Goal: Complete application form: Complete application form

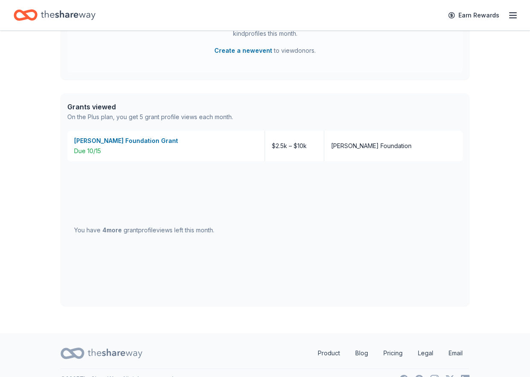
scroll to position [439, 0]
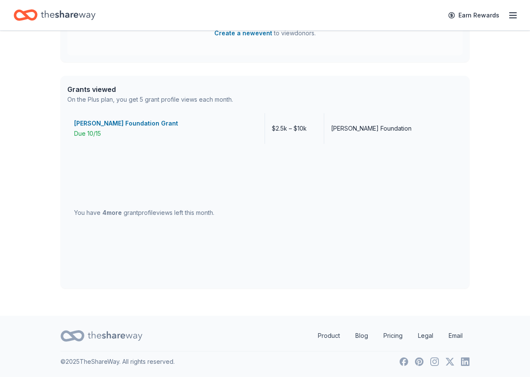
click at [140, 125] on div "[PERSON_NAME] Foundation Grant" at bounding box center [166, 123] width 184 height 10
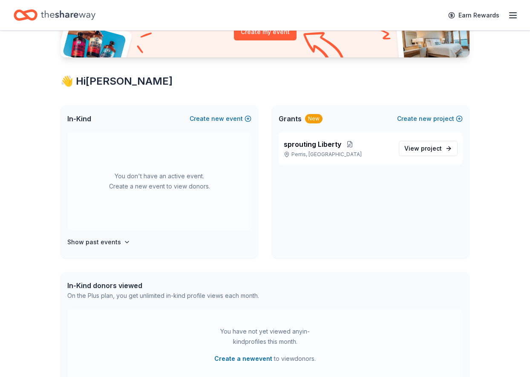
scroll to position [0, 0]
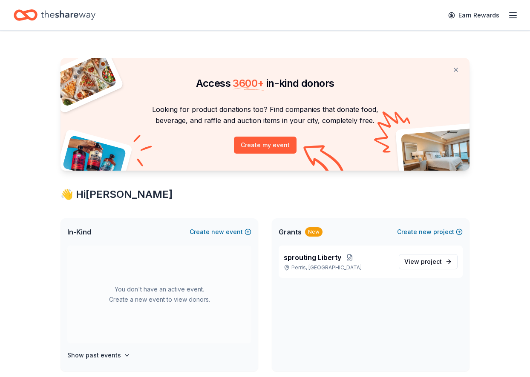
click at [508, 17] on icon "button" at bounding box center [513, 15] width 10 height 10
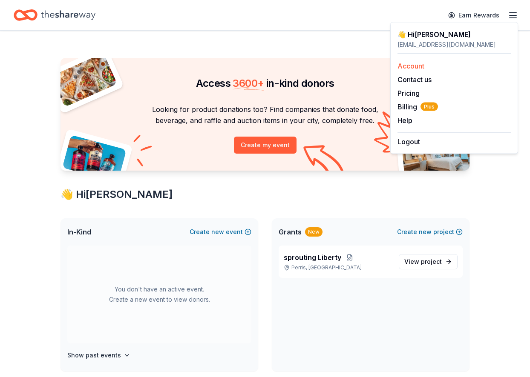
click at [415, 65] on link "Account" at bounding box center [410, 66] width 27 height 9
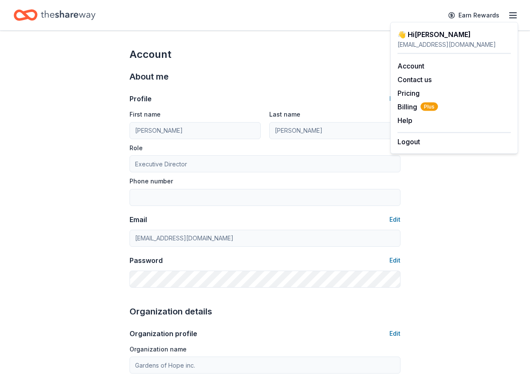
click at [353, 70] on div "About me" at bounding box center [264, 77] width 271 height 14
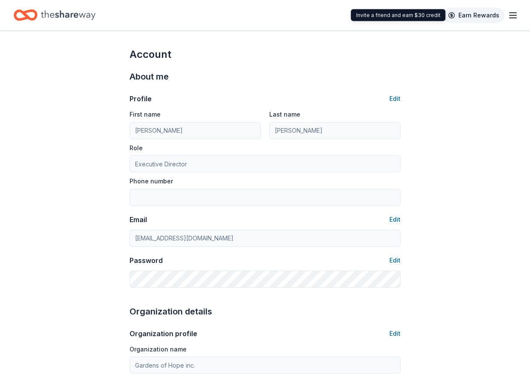
click at [475, 16] on link "Earn Rewards" at bounding box center [473, 15] width 61 height 15
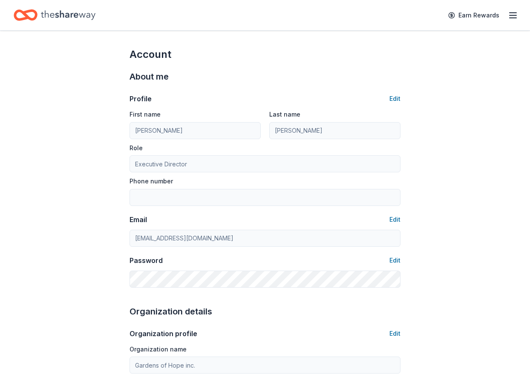
click at [62, 21] on icon "Home" at bounding box center [68, 14] width 55 height 17
click at [32, 15] on icon "Home" at bounding box center [26, 15] width 24 height 20
click at [15, 18] on icon "Home" at bounding box center [21, 15] width 13 height 9
click at [512, 17] on icon "button" at bounding box center [513, 15] width 10 height 10
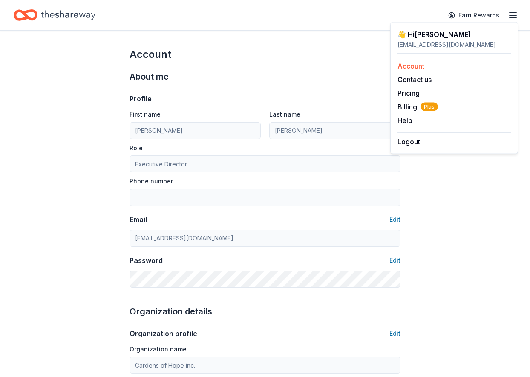
click at [418, 66] on link "Account" at bounding box center [410, 66] width 27 height 9
click at [36, 16] on icon "Home" at bounding box center [29, 15] width 13 height 9
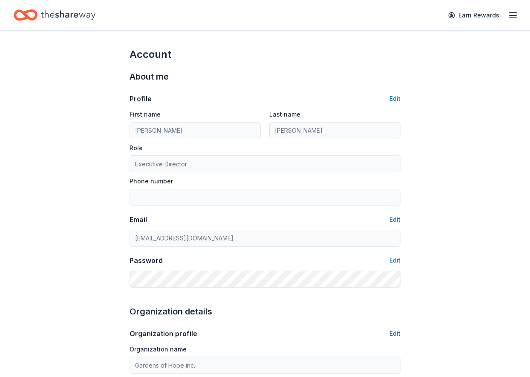
click at [28, 18] on icon "Home" at bounding box center [29, 15] width 13 height 9
click at [492, 16] on link "Earn Rewards" at bounding box center [473, 15] width 61 height 15
click at [508, 14] on icon "button" at bounding box center [513, 15] width 10 height 10
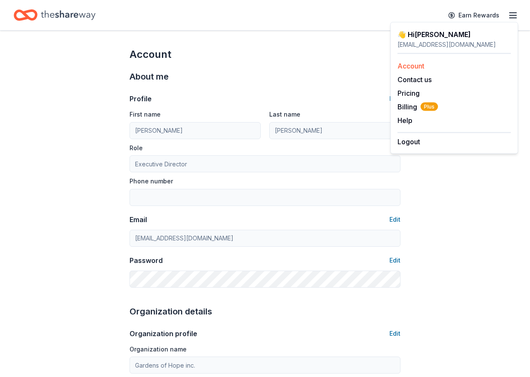
click at [418, 64] on link "Account" at bounding box center [410, 66] width 27 height 9
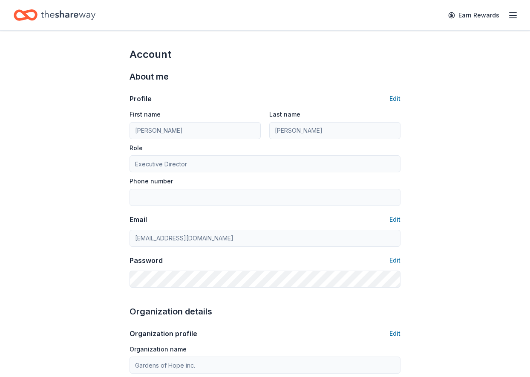
drag, startPoint x: 40, startPoint y: 16, endPoint x: 337, endPoint y: 1, distance: 297.6
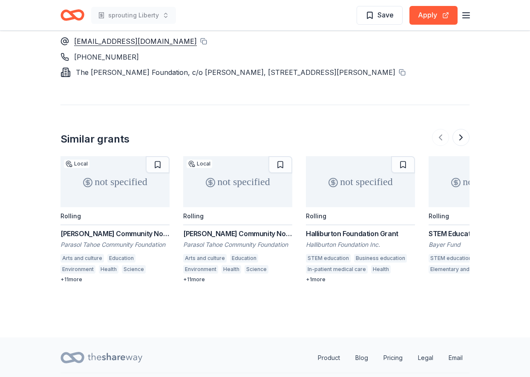
scroll to position [1100, 0]
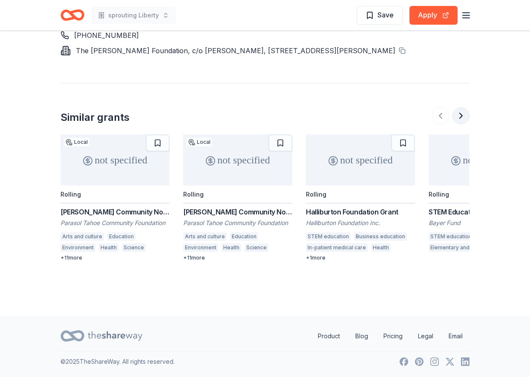
click at [460, 115] on button at bounding box center [460, 115] width 17 height 17
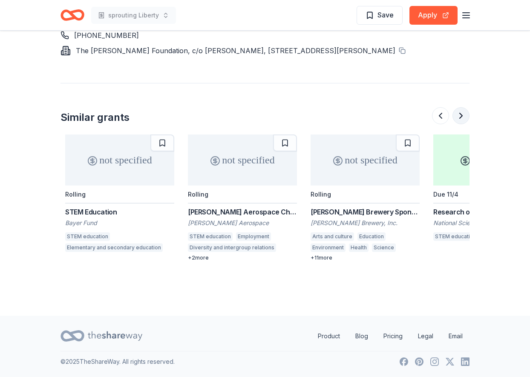
scroll to position [0, 368]
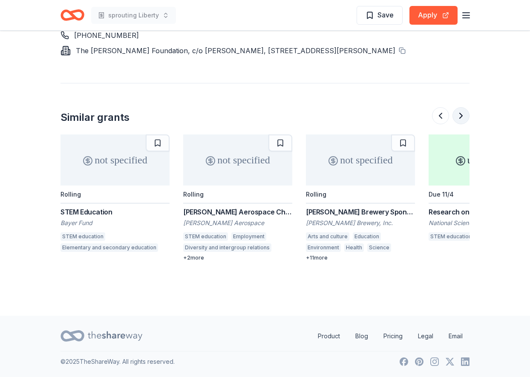
click at [460, 115] on button at bounding box center [460, 115] width 17 height 17
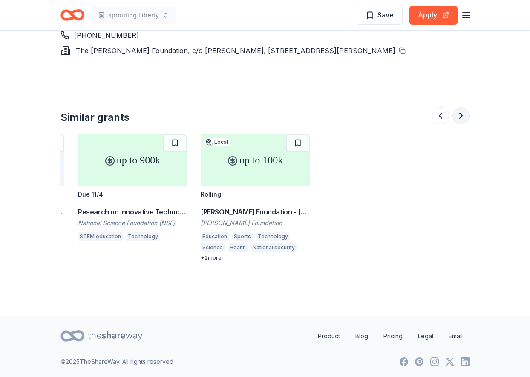
scroll to position [0, 736]
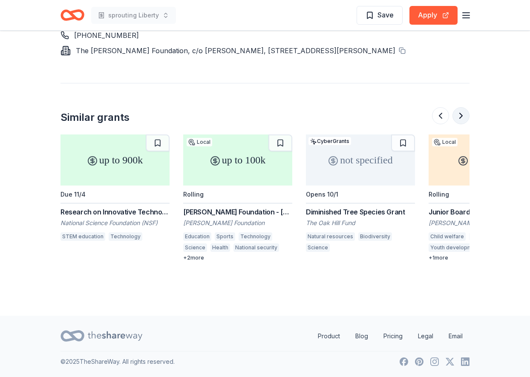
click at [454, 117] on button at bounding box center [460, 115] width 17 height 17
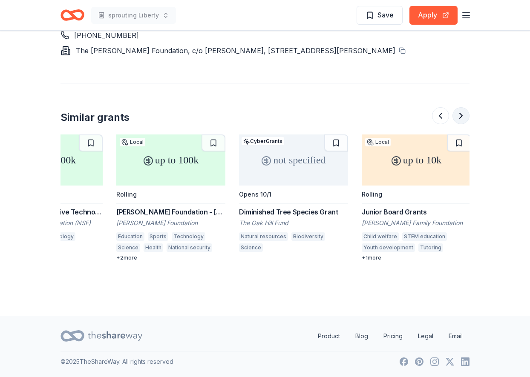
scroll to position [0, 804]
click at [454, 117] on div at bounding box center [450, 115] width 37 height 17
click at [438, 117] on button at bounding box center [440, 115] width 17 height 17
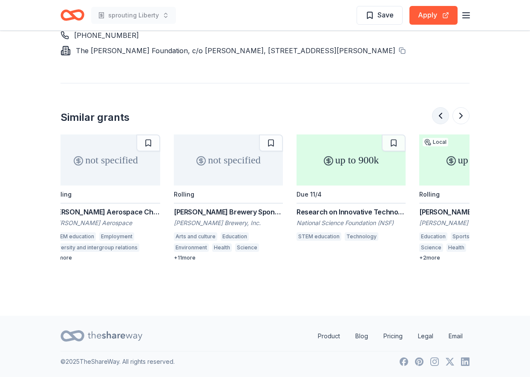
scroll to position [0, 491]
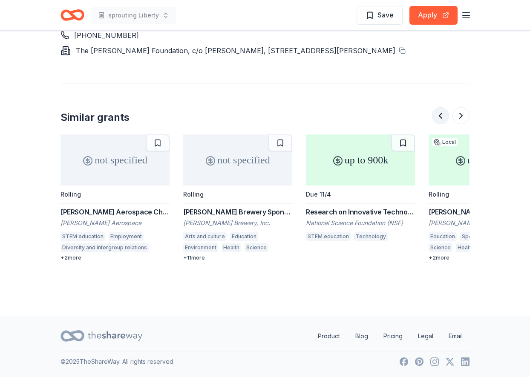
click at [438, 117] on button at bounding box center [440, 115] width 17 height 17
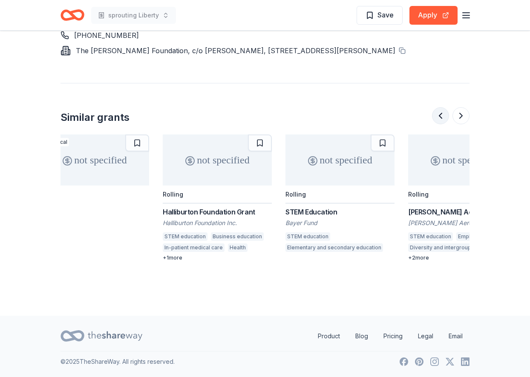
scroll to position [0, 123]
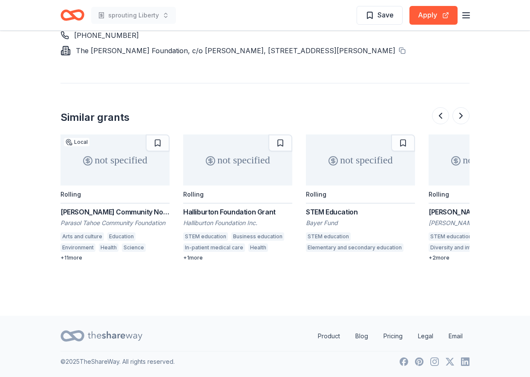
click at [70, 256] on div "+ 11 more" at bounding box center [114, 258] width 109 height 7
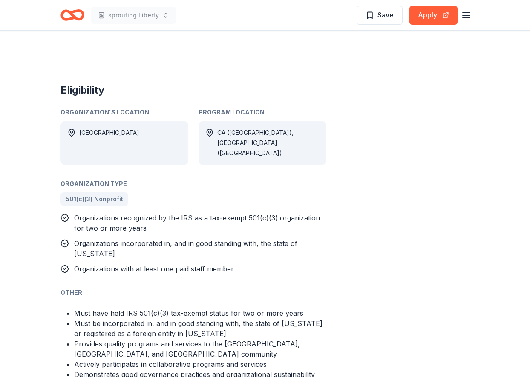
scroll to position [451, 0]
click at [341, 102] on div "Donald W. Reynolds Community Non-Profit Center: Resident Grant From Parasol Tah…" at bounding box center [264, 89] width 409 height 984
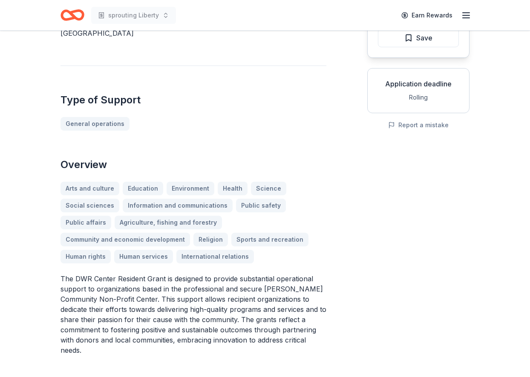
scroll to position [0, 0]
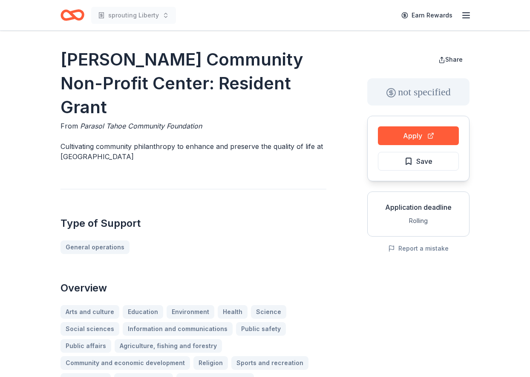
click at [467, 18] on line "button" at bounding box center [465, 18] width 7 height 0
click at [70, 14] on icon "Home" at bounding box center [76, 15] width 13 height 9
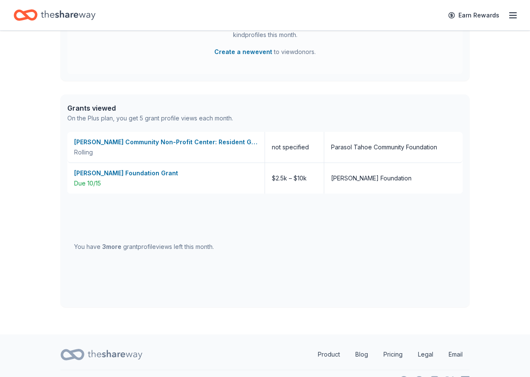
scroll to position [422, 0]
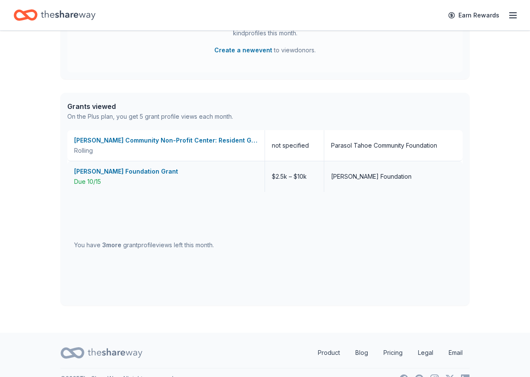
click at [146, 171] on div "[PERSON_NAME] Foundation Grant" at bounding box center [166, 172] width 184 height 10
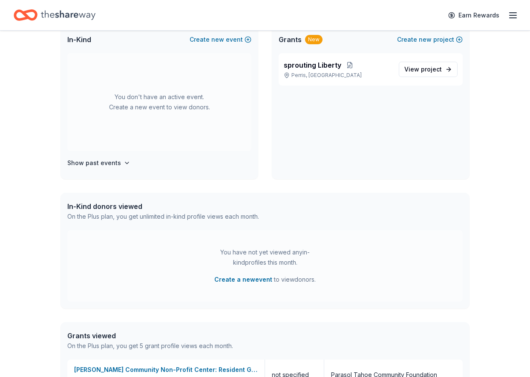
scroll to position [170, 0]
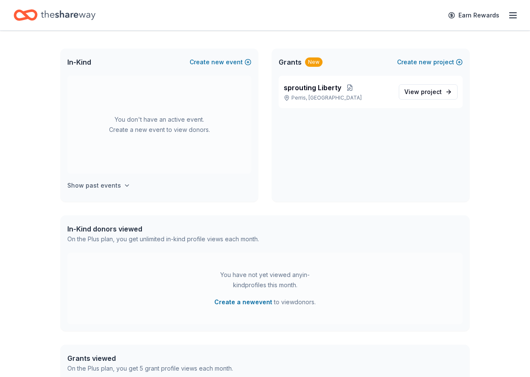
click at [101, 187] on h4 "Show past events" at bounding box center [94, 186] width 54 height 10
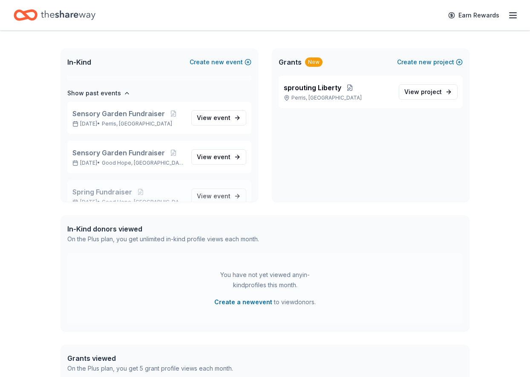
scroll to position [98, 0]
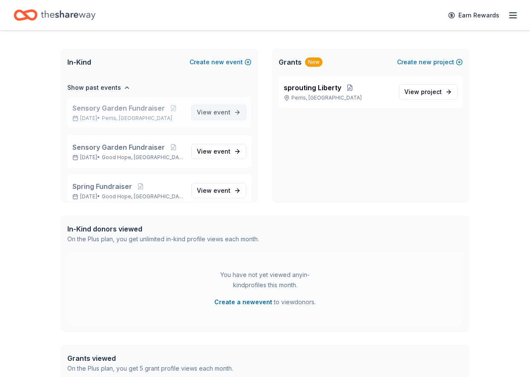
click at [218, 114] on span "event" at bounding box center [221, 112] width 17 height 7
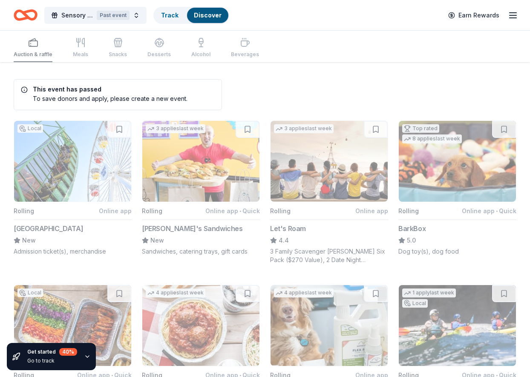
click at [98, 92] on div "This event has passed To save donors and apply, please create a new event." at bounding box center [118, 94] width 208 height 31
click at [32, 44] on div "Auction & raffle Meals Snacks Desserts Alcohol Beverages" at bounding box center [136, 48] width 245 height 28
click at [26, 18] on icon "Home" at bounding box center [21, 15] width 13 height 9
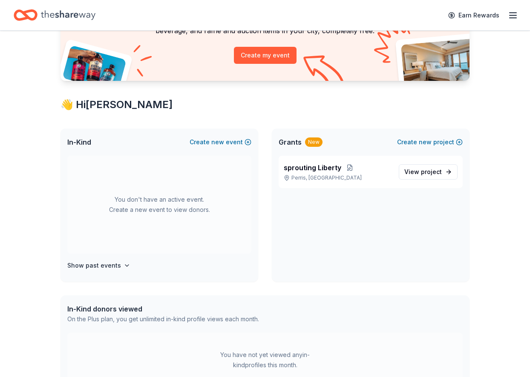
scroll to position [91, 0]
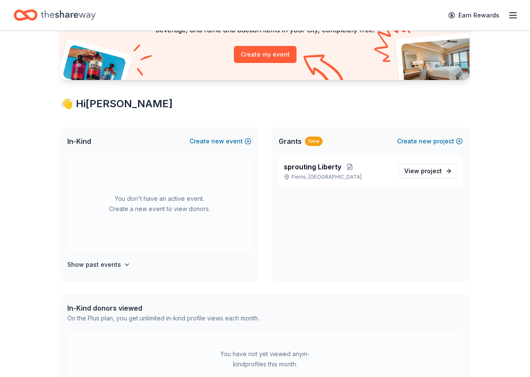
click at [91, 271] on div "You don't have an active event. Create a new event to view donors. Show past ev…" at bounding box center [159, 218] width 198 height 126
click at [98, 265] on h4 "Show past events" at bounding box center [94, 265] width 54 height 10
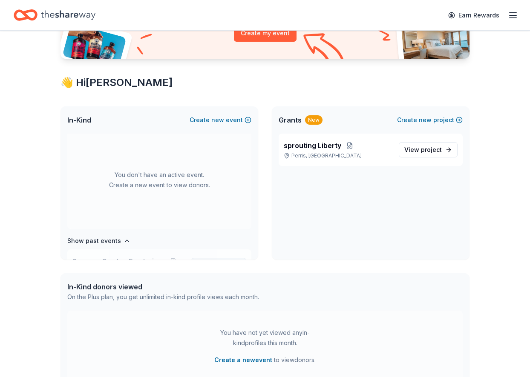
scroll to position [0, 0]
click at [243, 118] on button "Create new event" at bounding box center [221, 120] width 62 height 10
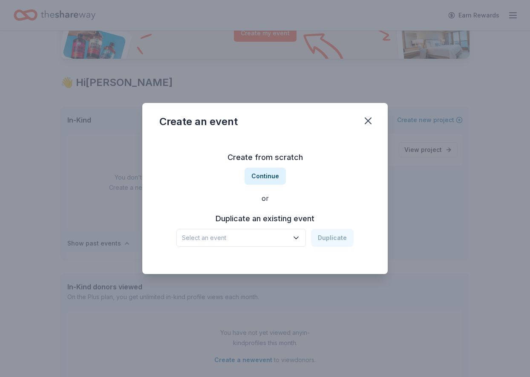
click at [279, 236] on span "Select an event" at bounding box center [235, 238] width 106 height 10
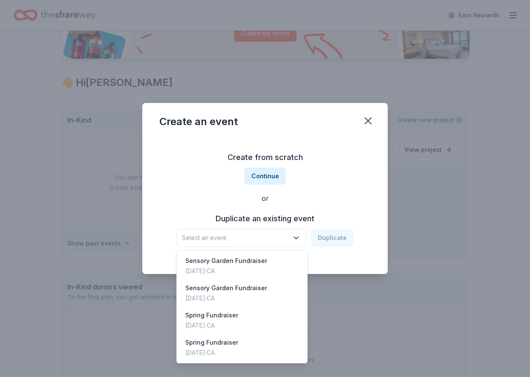
click at [274, 177] on div "Create from scratch Continue or Duplicate an existing event Select an event Dup…" at bounding box center [264, 199] width 211 height 124
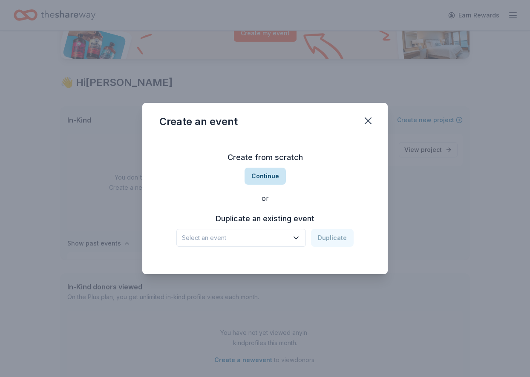
click at [271, 173] on button "Continue" at bounding box center [264, 176] width 41 height 17
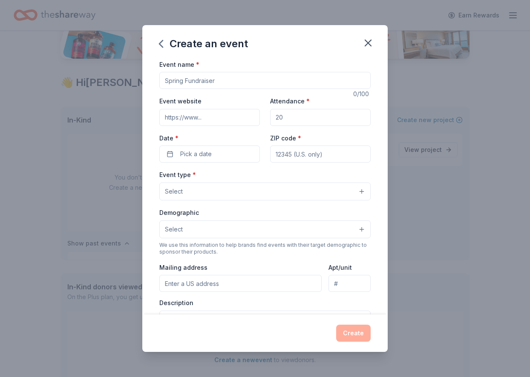
click at [210, 77] on input "Event name *" at bounding box center [264, 80] width 211 height 17
type input "Fall Fundraiser"
click at [192, 119] on input "Event website" at bounding box center [209, 117] width 101 height 17
click at [207, 112] on input "Event website" at bounding box center [209, 117] width 101 height 17
paste input "[URL][DOMAIN_NAME]"
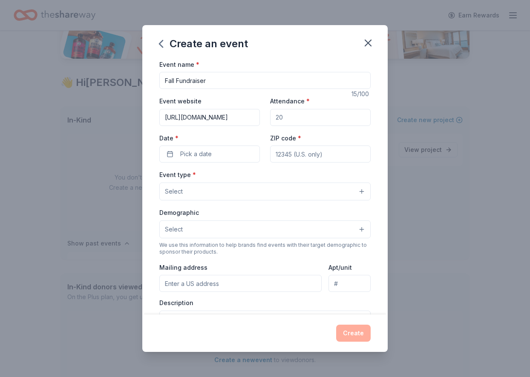
type input "[URL][DOMAIN_NAME]"
click at [294, 124] on input "Attendance *" at bounding box center [320, 117] width 101 height 17
click at [213, 152] on button "Pick a date" at bounding box center [209, 154] width 101 height 17
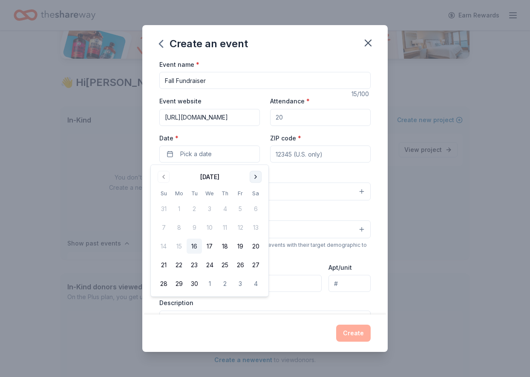
click at [256, 180] on button "Go to next month" at bounding box center [256, 177] width 12 height 12
click at [249, 229] on button "11" at bounding box center [255, 227] width 15 height 15
click at [285, 169] on div "Event name * Fall Fundraiser 15 /100 Event website https://thegardensofhope.org…" at bounding box center [264, 256] width 211 height 394
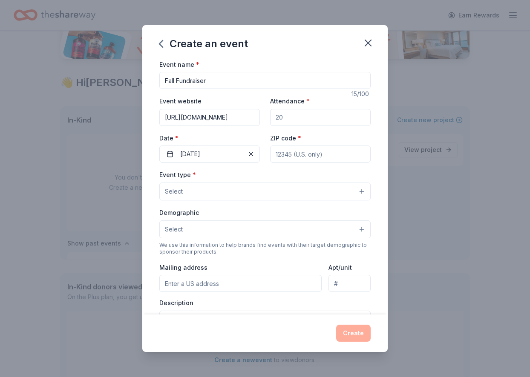
click at [250, 193] on button "Select" at bounding box center [264, 192] width 211 height 18
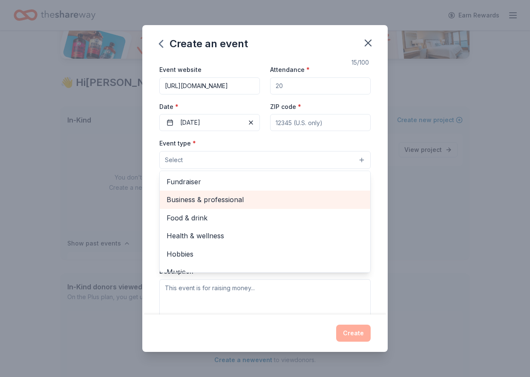
scroll to position [21, 0]
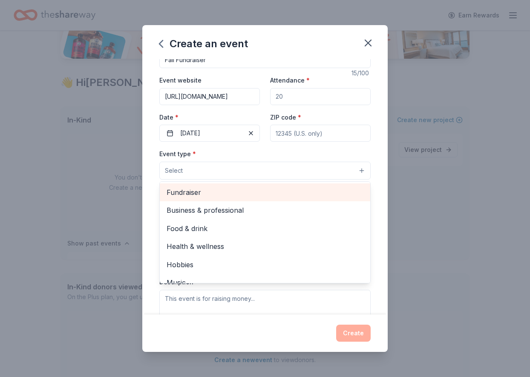
click at [232, 190] on span "Fundraiser" at bounding box center [265, 192] width 197 height 11
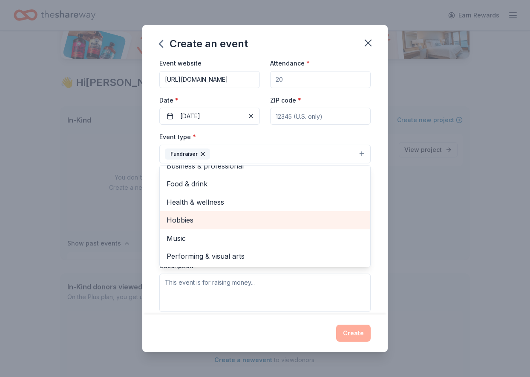
scroll to position [0, 0]
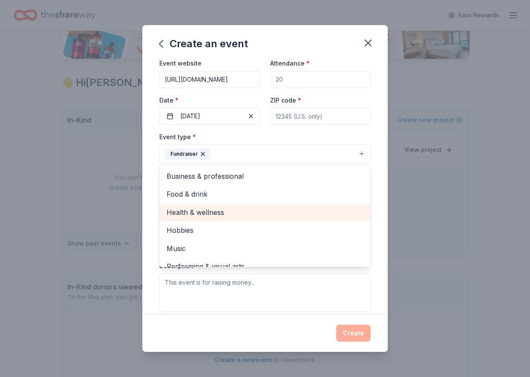
click at [227, 210] on span "Health & wellness" at bounding box center [265, 212] width 197 height 11
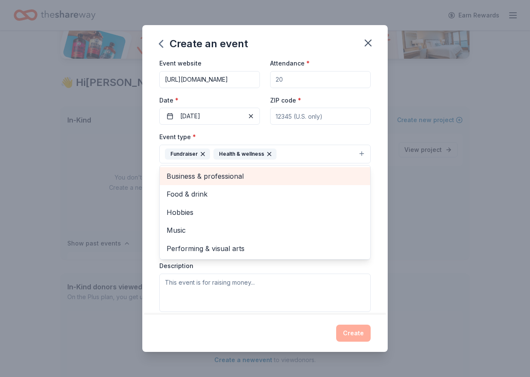
click at [227, 176] on span "Business & professional" at bounding box center [265, 176] width 197 height 11
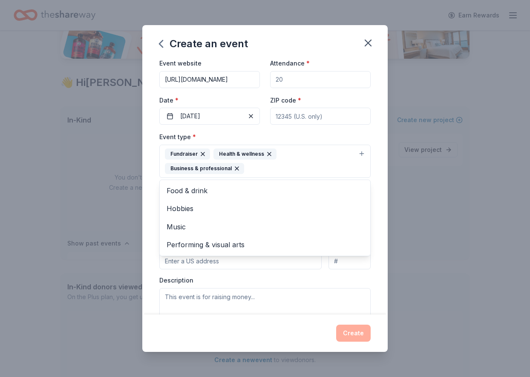
click at [240, 165] on icon "button" at bounding box center [236, 168] width 7 height 7
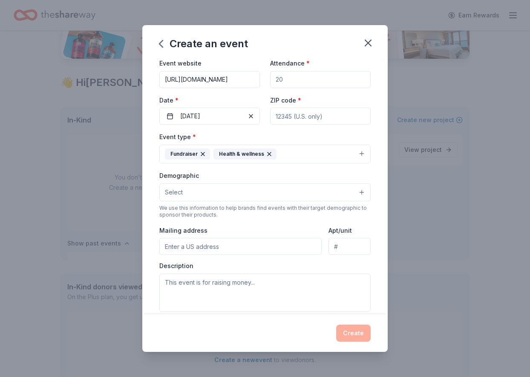
click at [275, 156] on button "Fundraiser Health & wellness" at bounding box center [264, 154] width 211 height 19
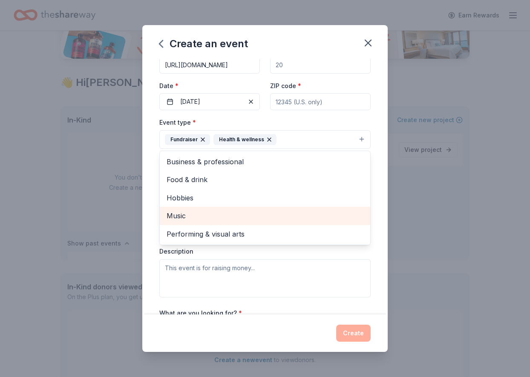
scroll to position [56, 0]
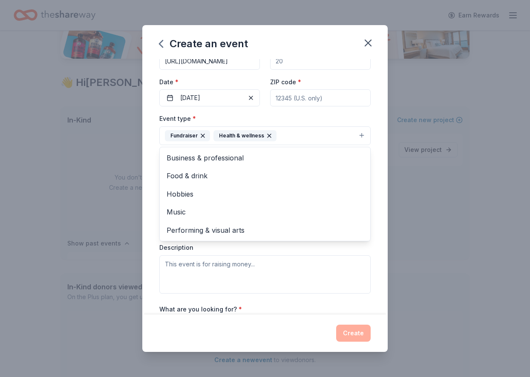
click at [151, 170] on div "Event name * Fall Fundraiser 15 /100 Event website https://thegardensofhope.org…" at bounding box center [264, 187] width 245 height 256
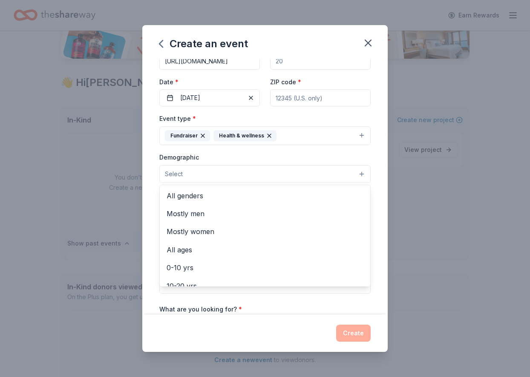
click at [208, 168] on button "Select" at bounding box center [264, 174] width 211 height 18
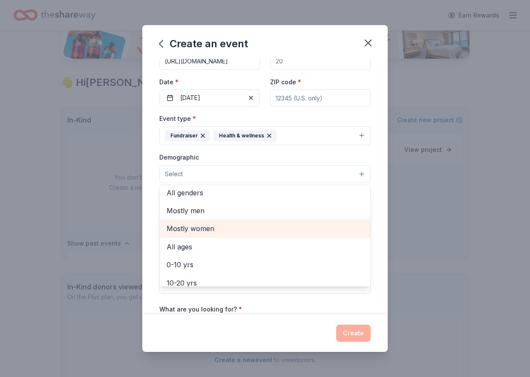
scroll to position [0, 0]
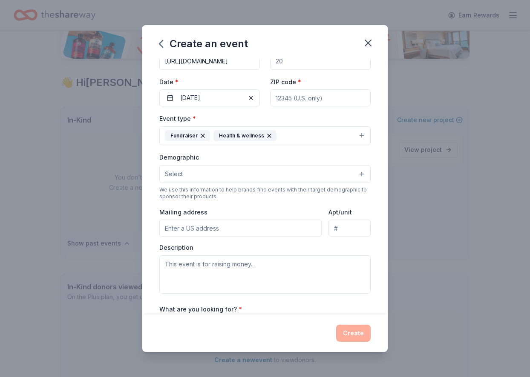
click at [195, 177] on button "Select" at bounding box center [264, 174] width 211 height 18
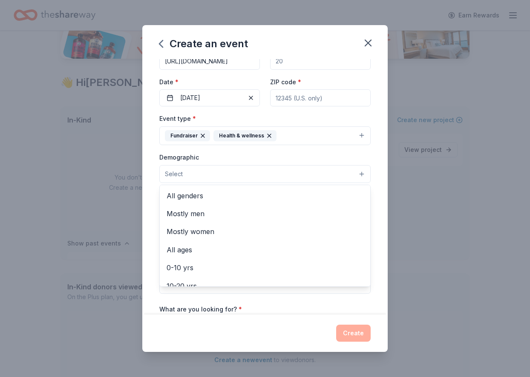
click at [189, 175] on button "Select" at bounding box center [264, 174] width 211 height 18
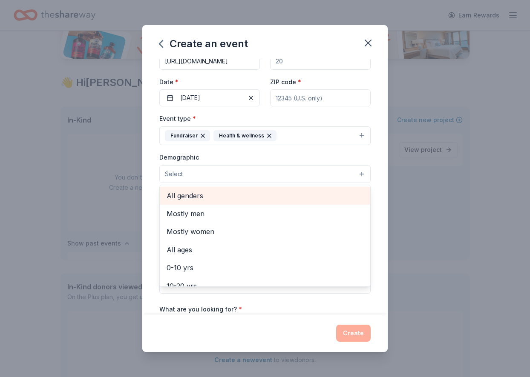
click at [206, 198] on span "All genders" at bounding box center [265, 195] width 197 height 11
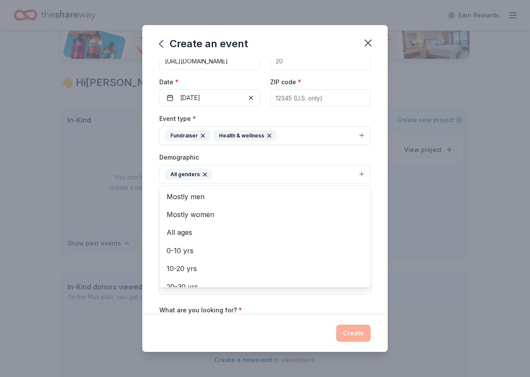
click at [281, 159] on div "Demographic All genders Mostly men Mostly women All ages 0-10 yrs 10-20 yrs 20-…" at bounding box center [264, 168] width 211 height 32
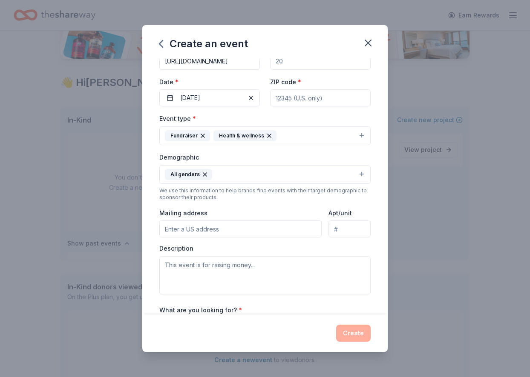
click at [259, 181] on button "All genders" at bounding box center [264, 174] width 211 height 19
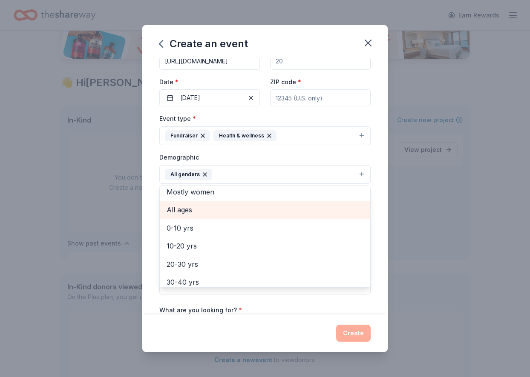
scroll to position [24, 0]
click at [238, 205] on span "All ages" at bounding box center [265, 208] width 197 height 11
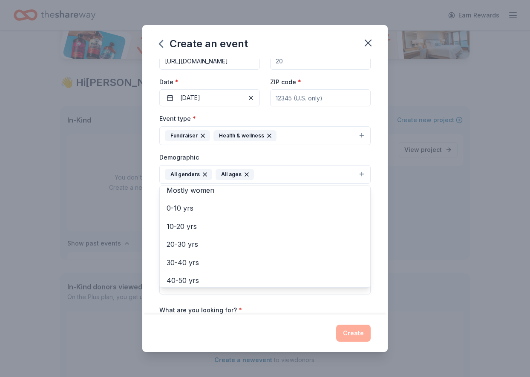
click at [268, 163] on div "Demographic All genders All ages Mostly men Mostly women 0-10 yrs 10-20 yrs 20-…" at bounding box center [264, 168] width 211 height 32
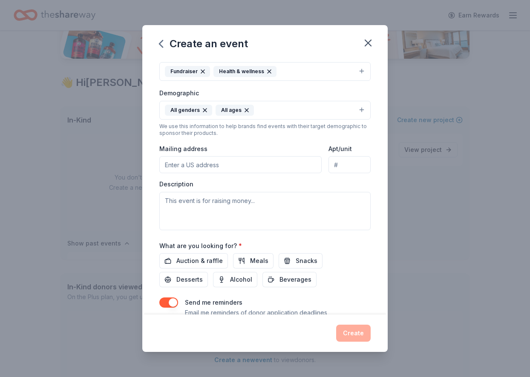
scroll to position [130, 0]
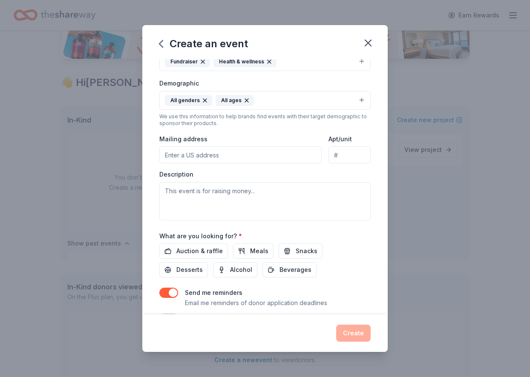
click at [291, 158] on input "Mailing address" at bounding box center [240, 155] width 162 height 17
click at [284, 144] on div "Mailing address" at bounding box center [240, 149] width 162 height 30
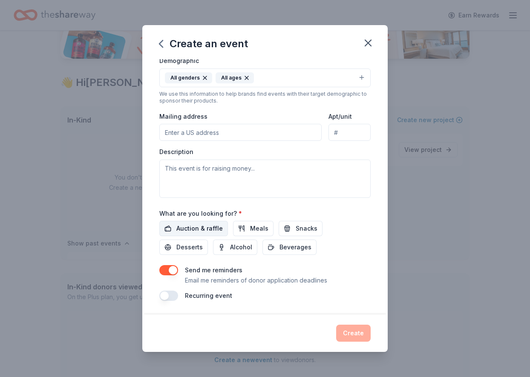
click at [201, 230] on span "Auction & raffle" at bounding box center [199, 229] width 46 height 10
click at [253, 233] on span "Meals" at bounding box center [259, 229] width 18 height 10
click at [296, 231] on span "Snacks" at bounding box center [307, 229] width 22 height 10
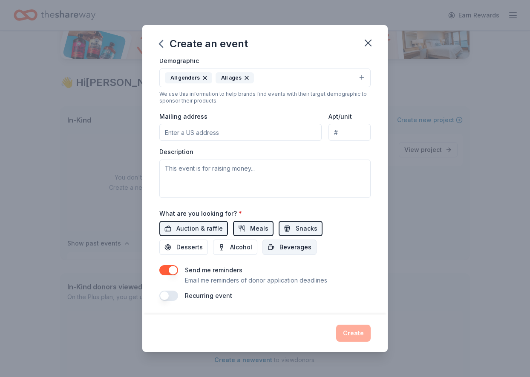
click at [279, 244] on span "Beverages" at bounding box center [295, 247] width 32 height 10
click at [203, 242] on span "Desserts" at bounding box center [189, 247] width 26 height 10
click at [165, 295] on button "button" at bounding box center [168, 296] width 19 height 10
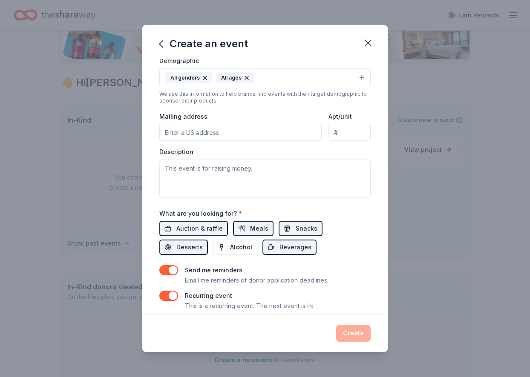
scroll to position [184, 0]
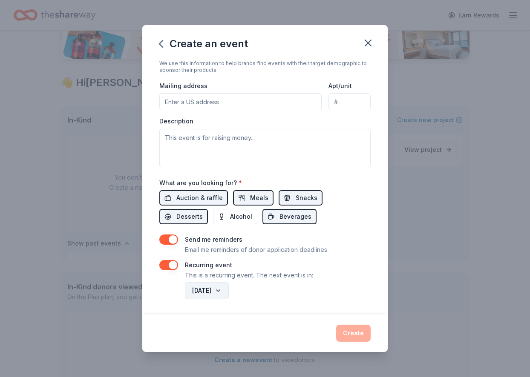
click at [215, 295] on button "October 2026" at bounding box center [207, 290] width 44 height 17
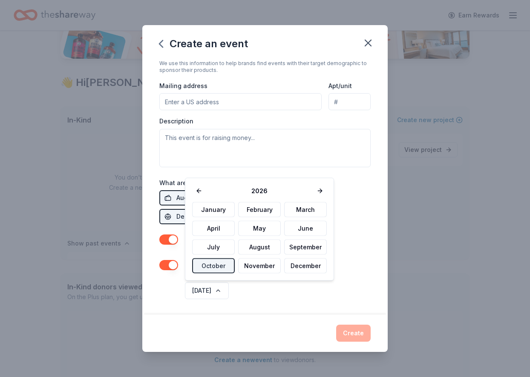
click at [178, 267] on div "Recurring event This is a recurring event. The next event is in:" at bounding box center [264, 270] width 211 height 20
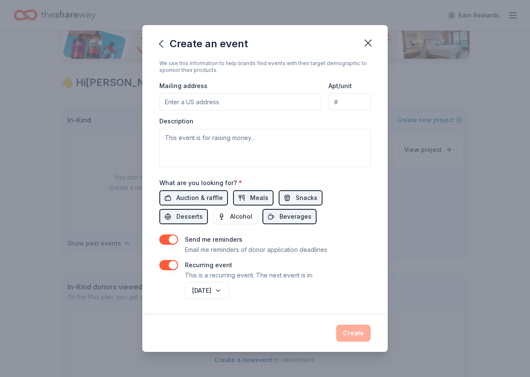
click at [172, 267] on button "button" at bounding box center [168, 265] width 19 height 10
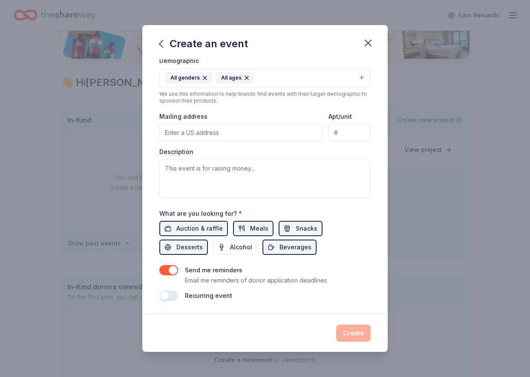
click at [248, 287] on div "Send me reminders Email me reminders of donor application deadlines Recurring e…" at bounding box center [264, 283] width 211 height 36
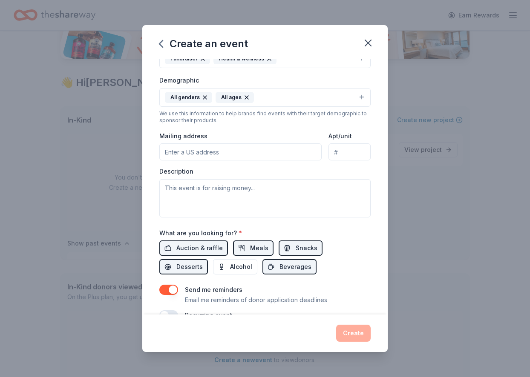
scroll to position [153, 0]
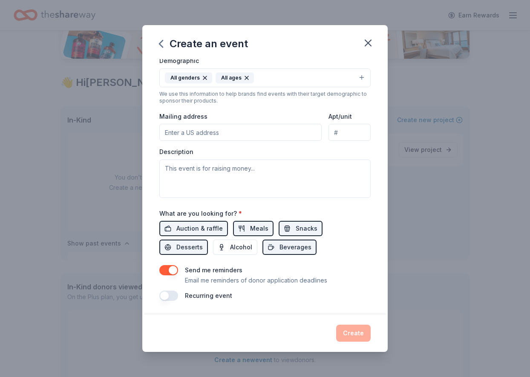
click at [240, 133] on input "Mailing address" at bounding box center [240, 132] width 162 height 17
click at [250, 118] on div "Mailing address" at bounding box center [240, 126] width 162 height 30
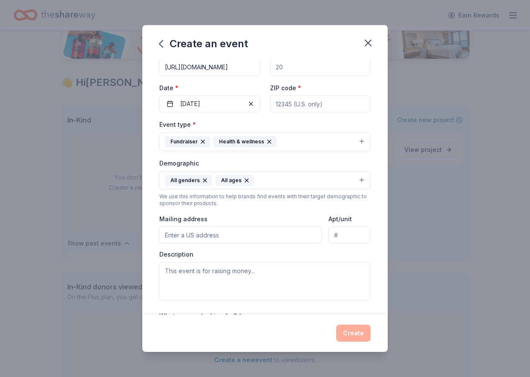
scroll to position [0, 0]
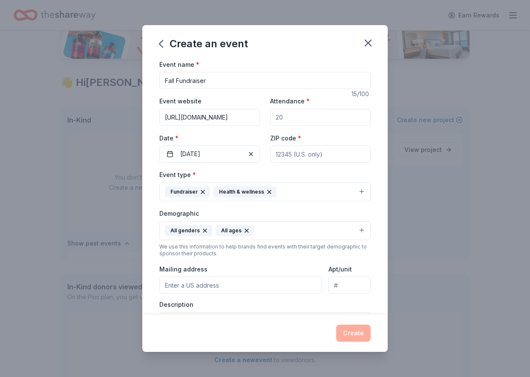
click at [296, 117] on input "Attendance *" at bounding box center [320, 117] width 101 height 17
type input "2"
type input "30"
click at [365, 138] on div "ZIP code *" at bounding box center [320, 148] width 101 height 30
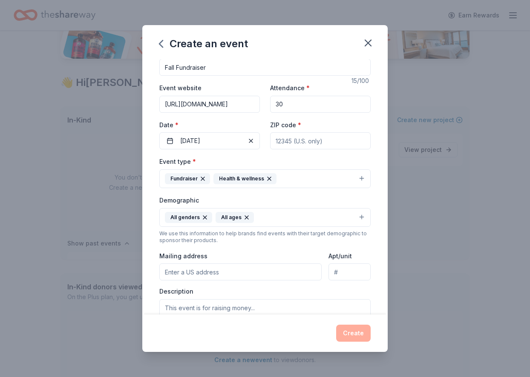
scroll to position [17, 0]
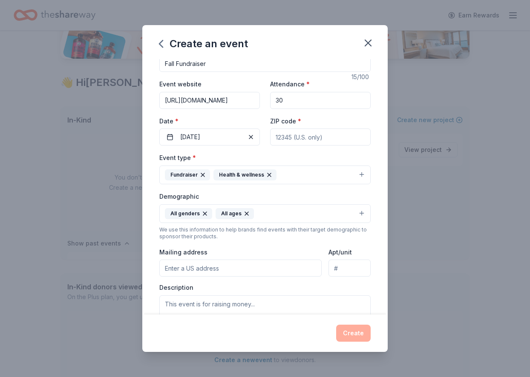
click at [299, 139] on input "ZIP code *" at bounding box center [320, 137] width 101 height 17
type input "92570"
click at [365, 191] on div "Event type * Fundraiser Health & wellness Demographic All genders All ages We u…" at bounding box center [264, 242] width 211 height 181
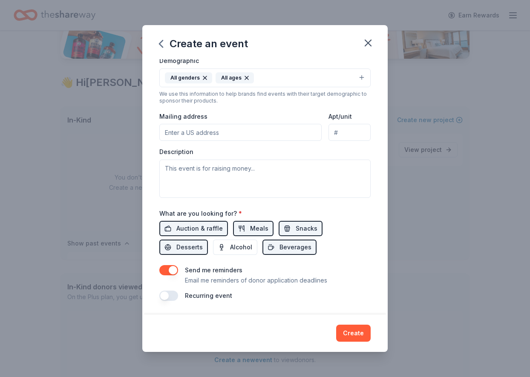
scroll to position [0, 0]
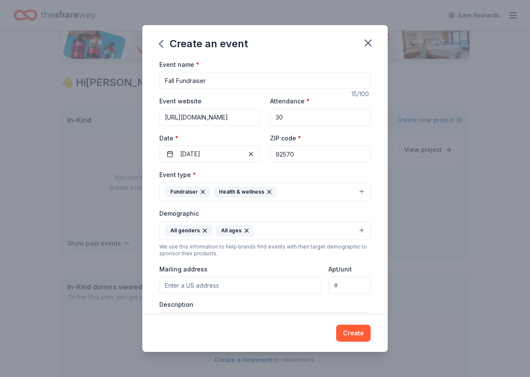
click at [213, 83] on input "Fall Fundraiser" at bounding box center [264, 80] width 211 height 17
click at [198, 150] on button "10/11/2025" at bounding box center [209, 154] width 101 height 17
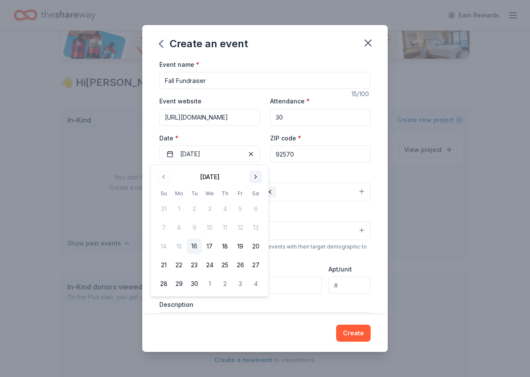
click at [255, 179] on button "Go to next month" at bounding box center [256, 177] width 12 height 12
click at [253, 264] on button "25" at bounding box center [255, 265] width 15 height 15
click at [346, 328] on button "Create" at bounding box center [353, 333] width 34 height 17
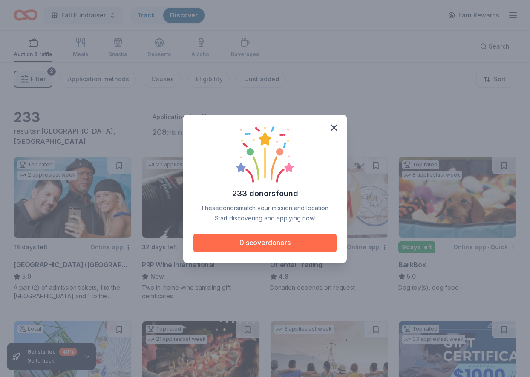
click at [294, 248] on button "Discover donors" at bounding box center [264, 243] width 143 height 19
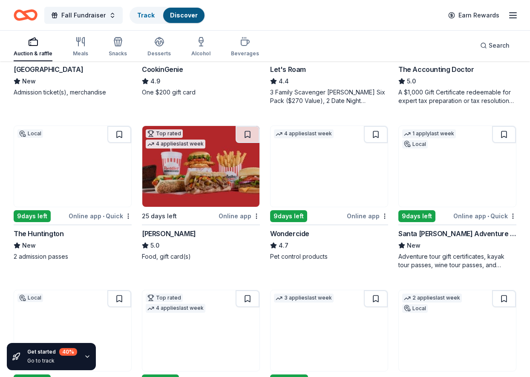
scroll to position [364, 0]
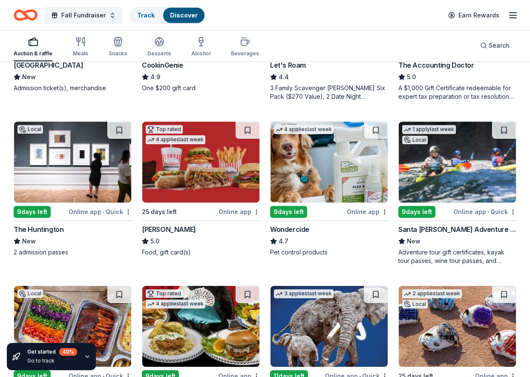
click at [65, 178] on img at bounding box center [72, 162] width 117 height 81
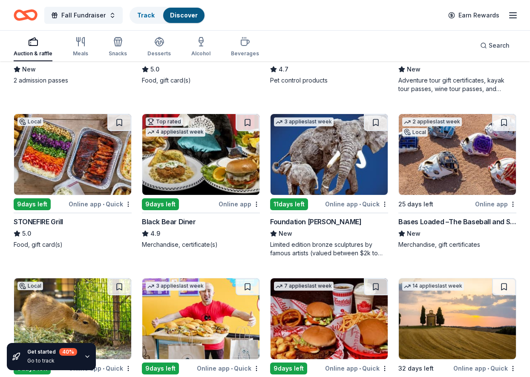
scroll to position [550, 0]
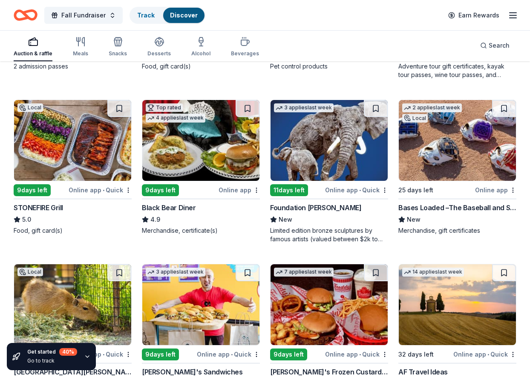
click at [58, 175] on img at bounding box center [72, 140] width 117 height 81
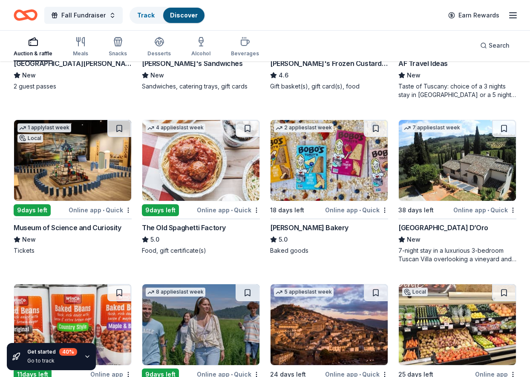
scroll to position [860, 0]
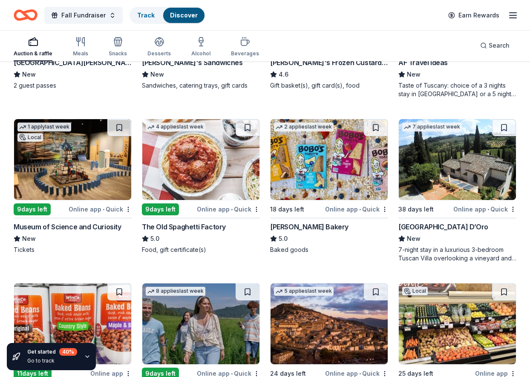
click at [452, 170] on img at bounding box center [457, 159] width 117 height 81
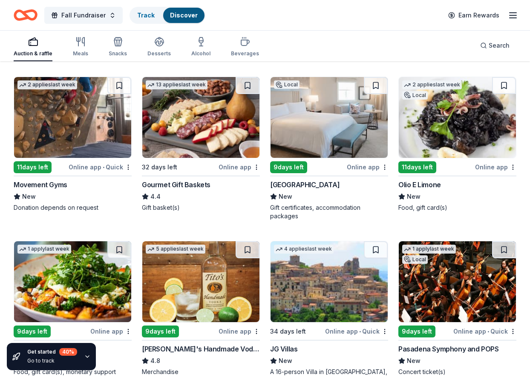
scroll to position [1213, 0]
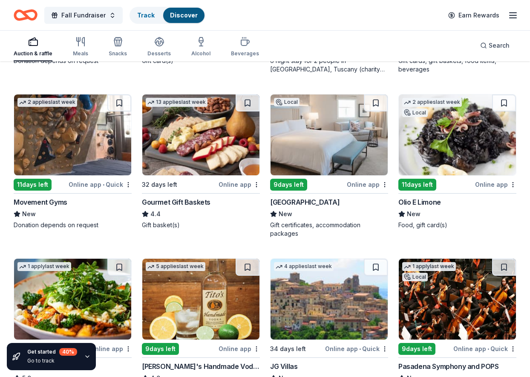
click at [185, 121] on img at bounding box center [200, 135] width 117 height 81
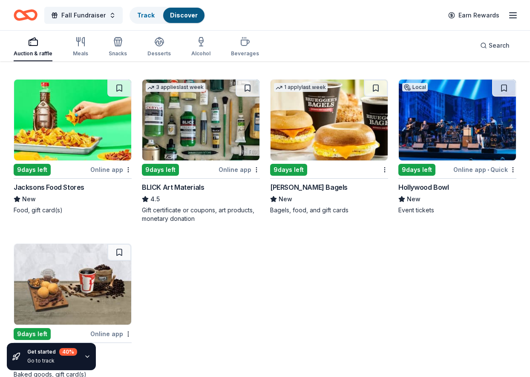
scroll to position [1901, 0]
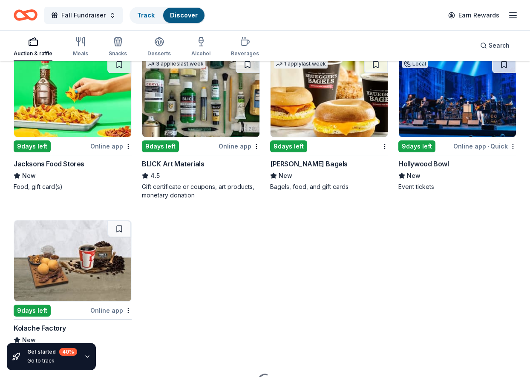
click at [449, 120] on img at bounding box center [457, 96] width 117 height 81
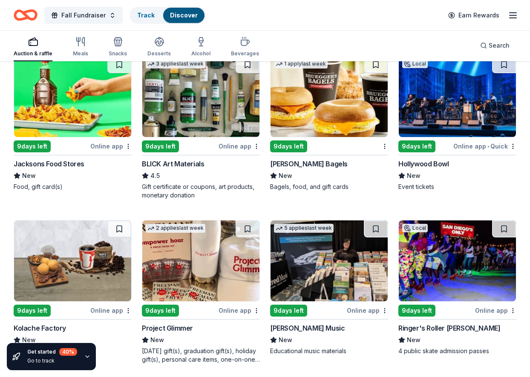
click at [307, 132] on img at bounding box center [328, 96] width 117 height 81
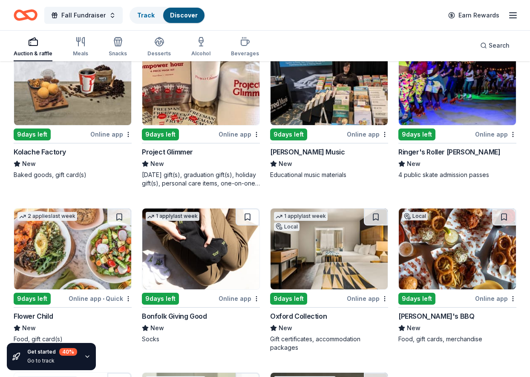
scroll to position [2077, 0]
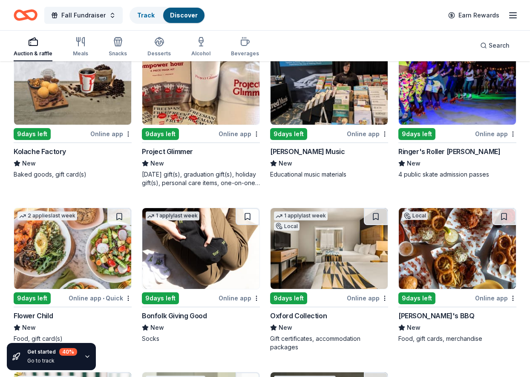
click at [176, 262] on img at bounding box center [200, 248] width 117 height 81
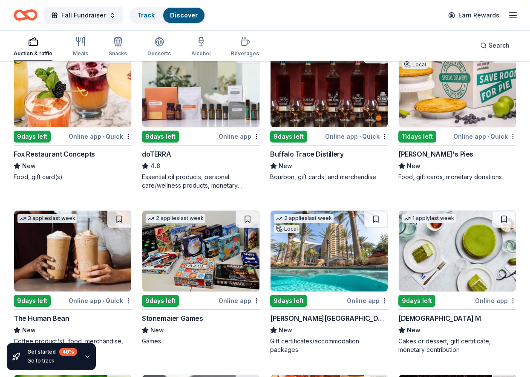
scroll to position [2398, 0]
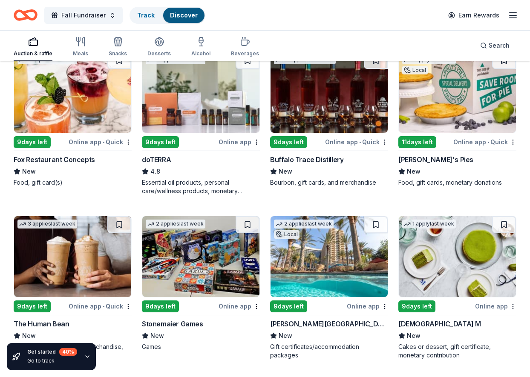
click at [460, 124] on img at bounding box center [457, 92] width 117 height 81
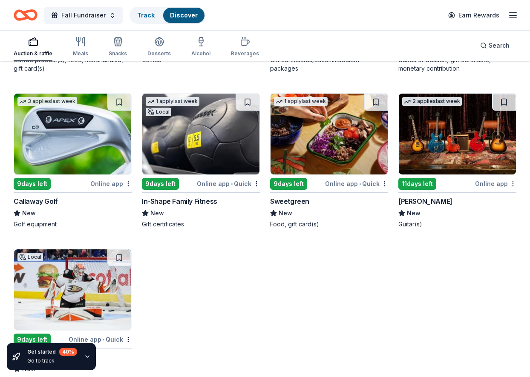
scroll to position [2738, 0]
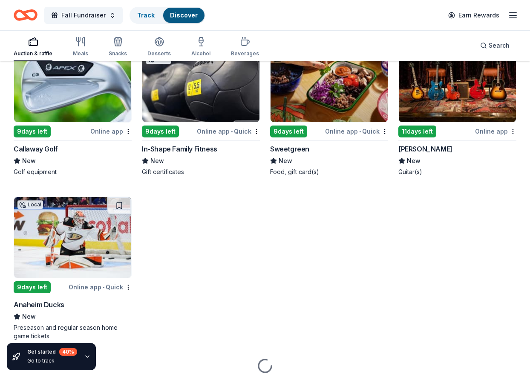
click at [90, 90] on img at bounding box center [72, 81] width 117 height 81
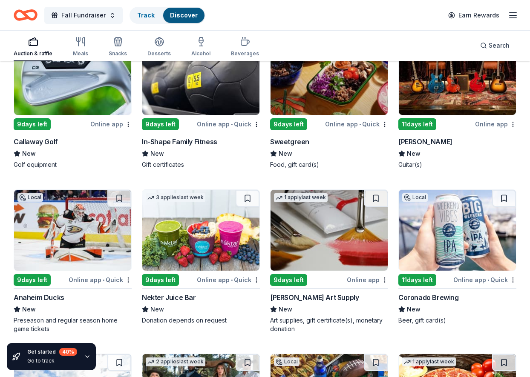
scroll to position [2746, 0]
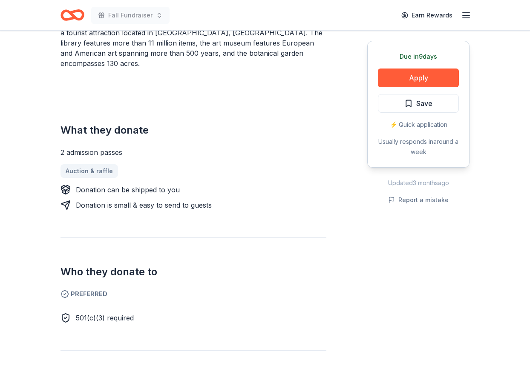
scroll to position [293, 0]
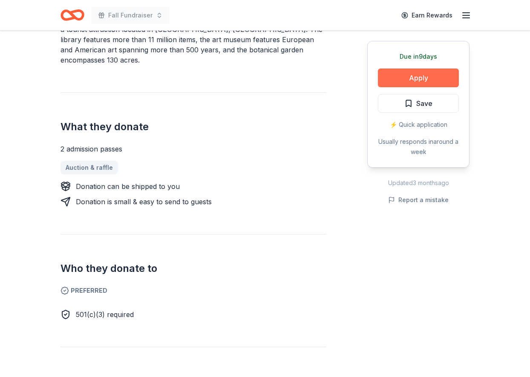
click at [433, 78] on button "Apply" at bounding box center [418, 78] width 81 height 19
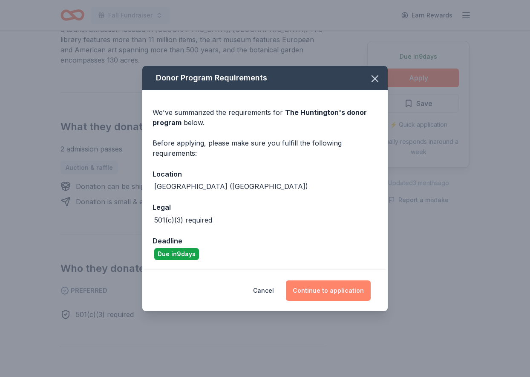
click at [318, 293] on button "Continue to application" at bounding box center [328, 291] width 85 height 20
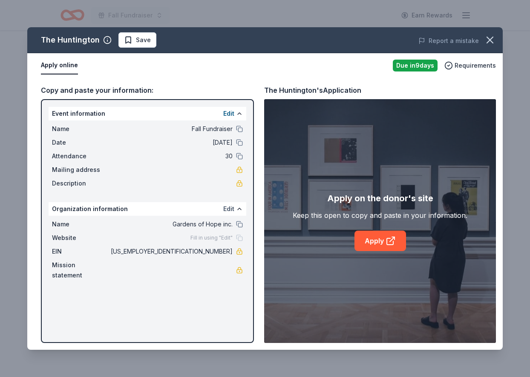
click at [229, 210] on button "Edit" at bounding box center [228, 209] width 11 height 10
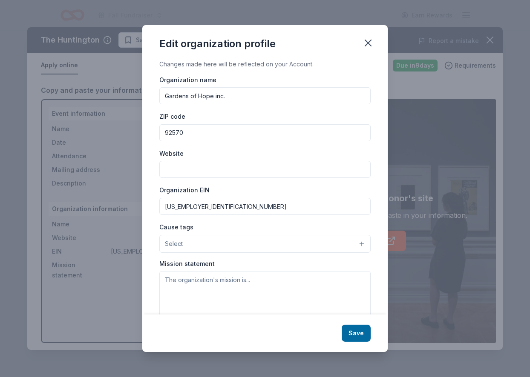
click at [211, 169] on input "Website" at bounding box center [264, 169] width 211 height 17
paste input "[URL][DOMAIN_NAME]"
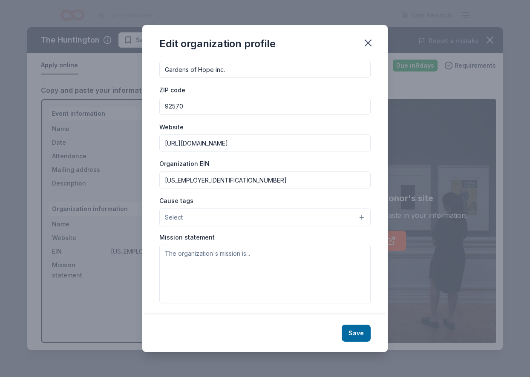
scroll to position [29, 0]
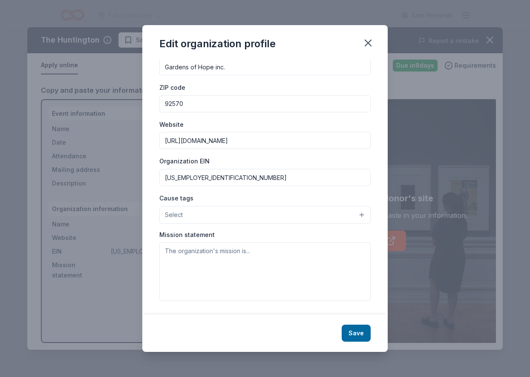
type input "[URL][DOMAIN_NAME]"
click at [281, 213] on button "Select" at bounding box center [264, 215] width 211 height 18
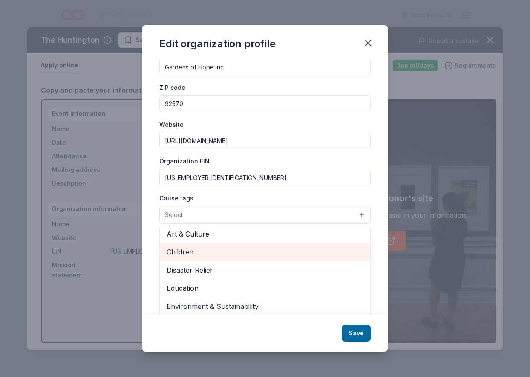
scroll to position [25, 0]
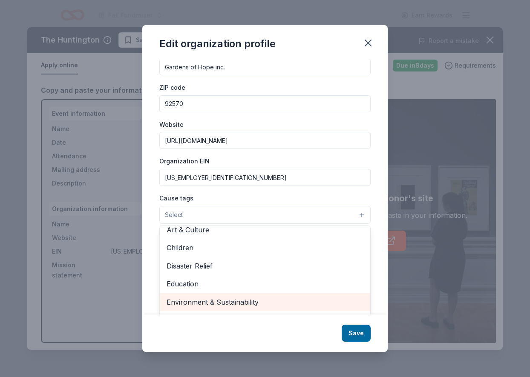
click at [216, 298] on span "Environment & Sustainability" at bounding box center [265, 302] width 197 height 11
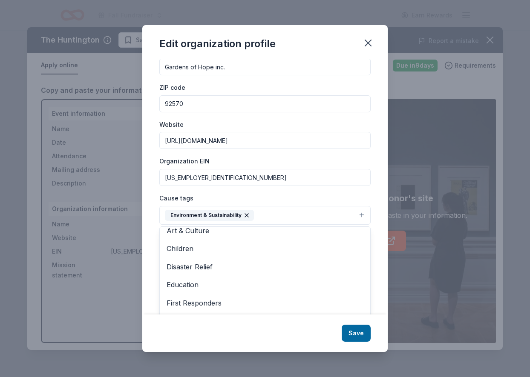
click at [264, 216] on button "Environment & Sustainability" at bounding box center [264, 215] width 211 height 19
click at [272, 219] on button "Environment & Sustainability" at bounding box center [264, 215] width 211 height 19
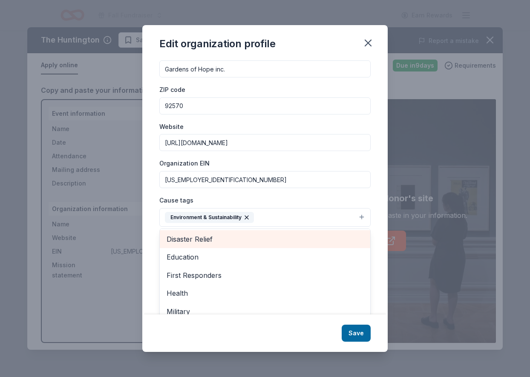
scroll to position [57, 0]
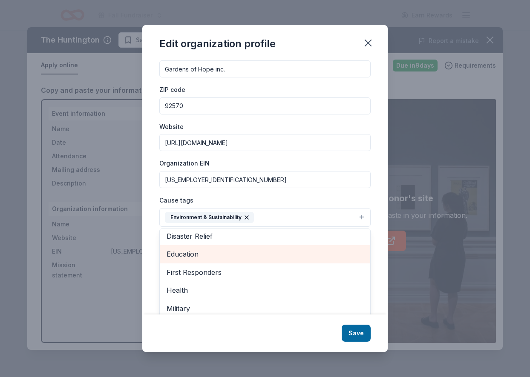
click at [230, 254] on span "Education" at bounding box center [265, 254] width 197 height 11
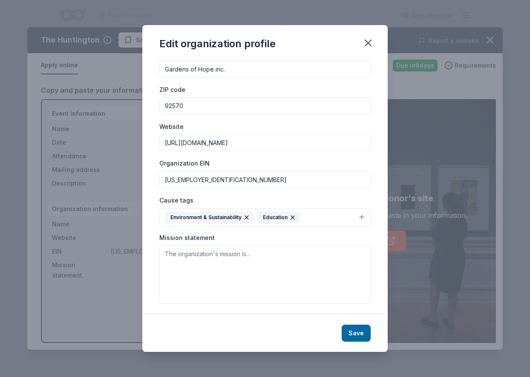
click at [246, 216] on icon "button" at bounding box center [246, 217] width 7 height 7
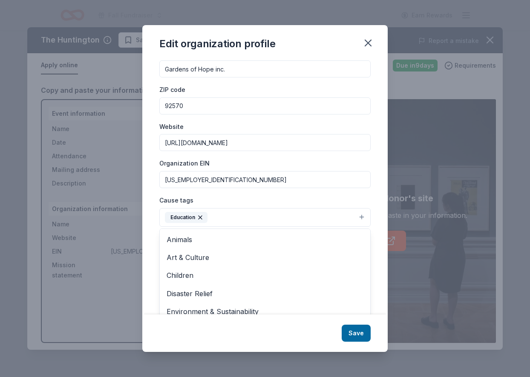
click at [253, 215] on button "Education" at bounding box center [264, 217] width 211 height 19
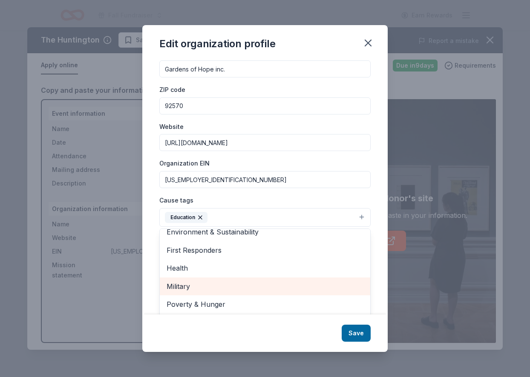
scroll to position [77, 0]
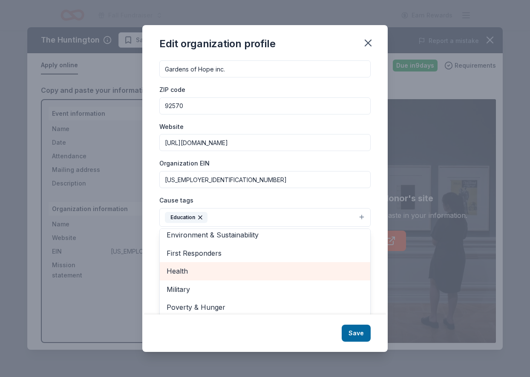
click at [218, 271] on span "Health" at bounding box center [265, 271] width 197 height 11
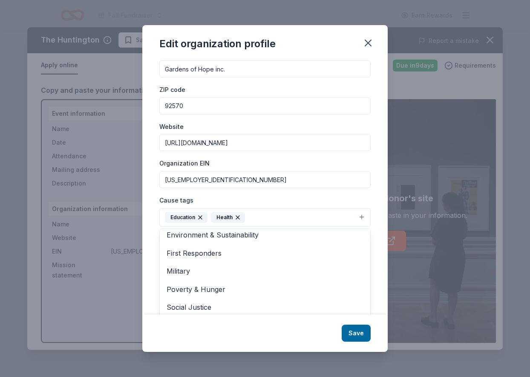
click at [274, 221] on button "Education Health" at bounding box center [264, 217] width 211 height 19
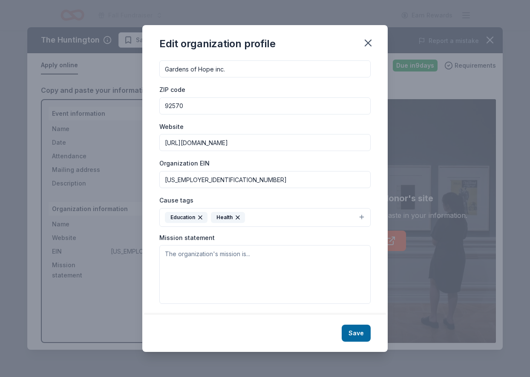
click at [267, 213] on button "Education Health" at bounding box center [264, 217] width 211 height 19
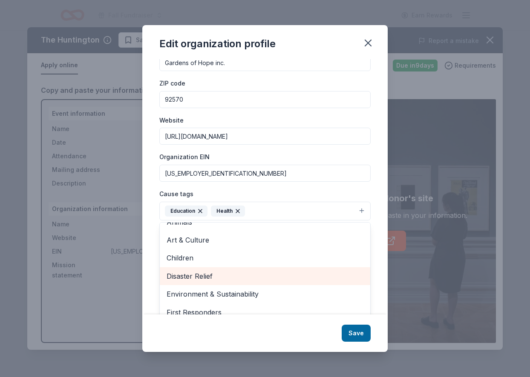
scroll to position [15, 0]
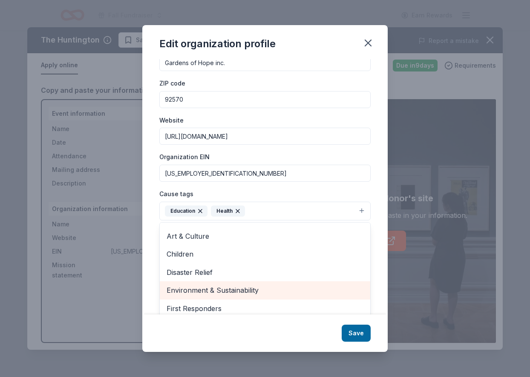
click at [221, 290] on span "Environment & Sustainability" at bounding box center [265, 290] width 197 height 11
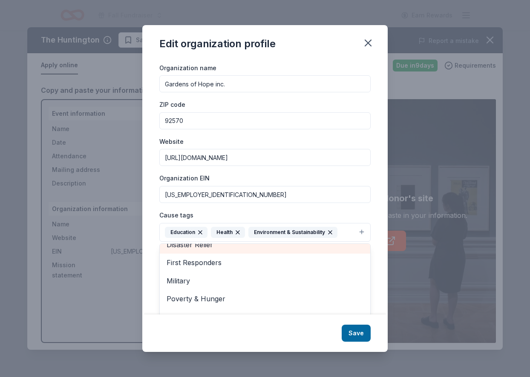
scroll to position [64, 0]
click at [367, 211] on div "Cause tags Education Health Environment & Sustainability Animals Art & Culture …" at bounding box center [264, 226] width 211 height 32
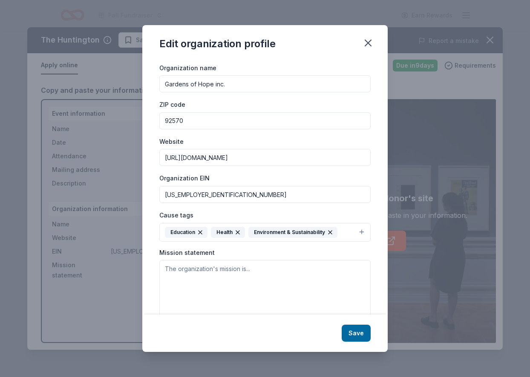
scroll to position [30, 0]
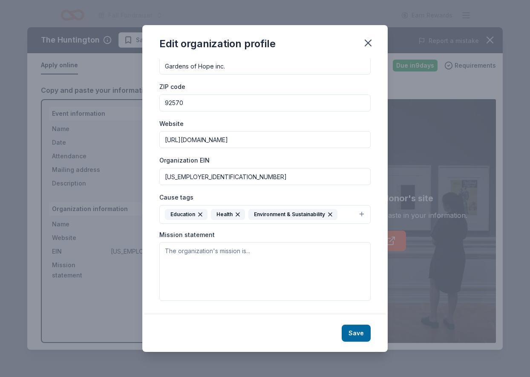
click at [343, 211] on button "Education Health Environment & Sustainability" at bounding box center [264, 214] width 211 height 19
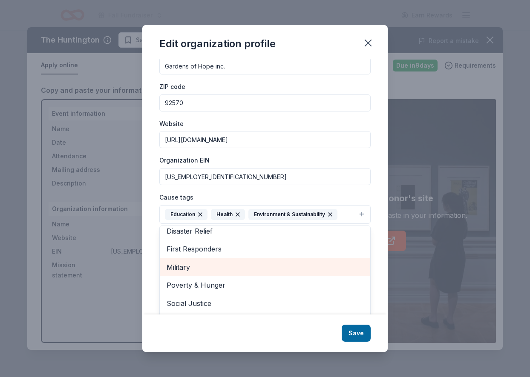
scroll to position [64, 0]
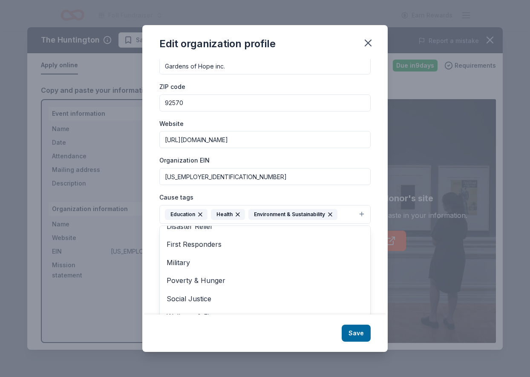
click at [255, 187] on div "Organization name Gardens of Hope inc. ZIP code 92570 Website https://thegarden…" at bounding box center [264, 173] width 211 height 257
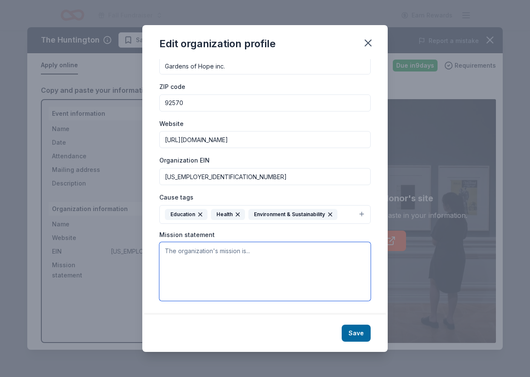
click at [190, 261] on textarea at bounding box center [264, 271] width 211 height 59
paste textarea "The Gardens of Hope is a non-profit healing sanctuary that offers a sacred spac…"
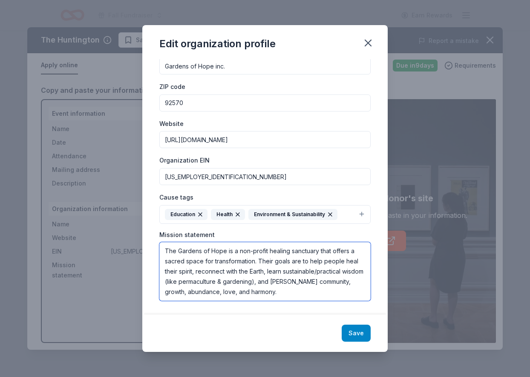
type textarea "The Gardens of Hope is a non-profit healing sanctuary that offers a sacred spac…"
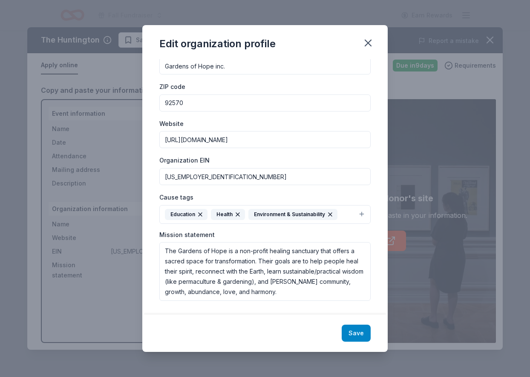
click at [353, 337] on button "Save" at bounding box center [356, 333] width 29 height 17
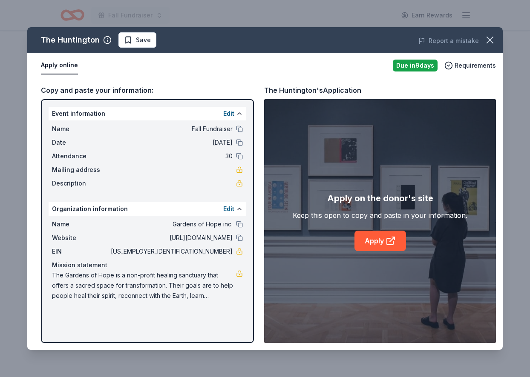
scroll to position [0, 0]
click at [372, 241] on link "Apply" at bounding box center [380, 241] width 52 height 20
click at [379, 238] on link "Apply" at bounding box center [380, 241] width 52 height 20
click at [199, 293] on span "The Gardens of Hope is a non-profit healing sanctuary that offers a sacred spac…" at bounding box center [144, 285] width 184 height 31
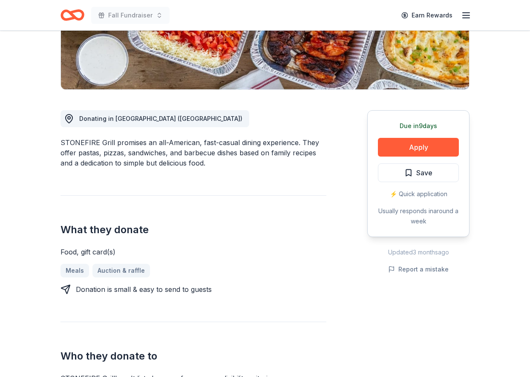
scroll to position [170, 0]
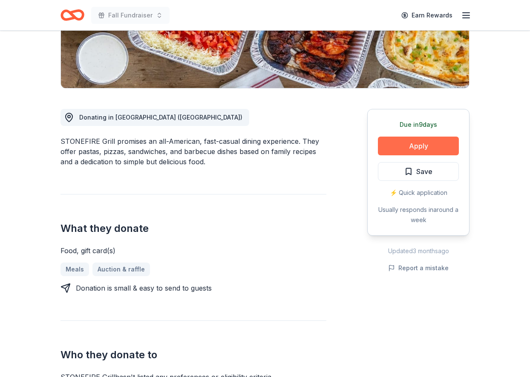
click at [405, 149] on button "Apply" at bounding box center [418, 146] width 81 height 19
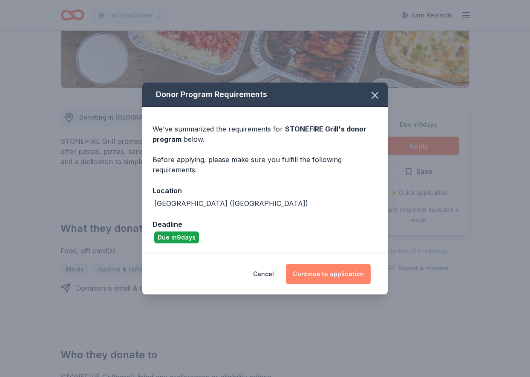
click at [329, 279] on button "Continue to application" at bounding box center [328, 274] width 85 height 20
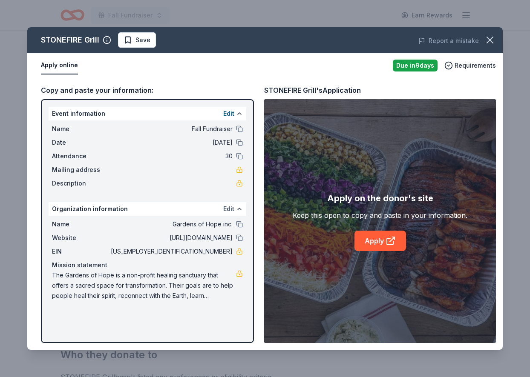
click at [225, 211] on button "Edit" at bounding box center [228, 209] width 11 height 10
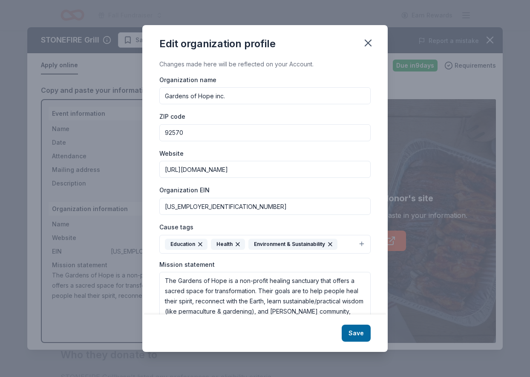
scroll to position [30, 0]
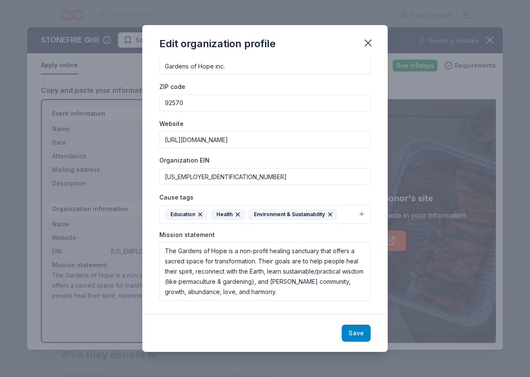
click at [349, 334] on button "Save" at bounding box center [356, 333] width 29 height 17
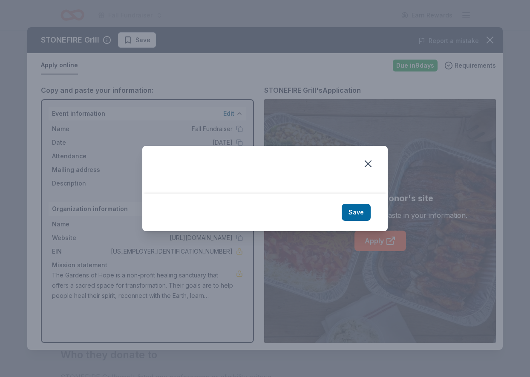
scroll to position [0, 0]
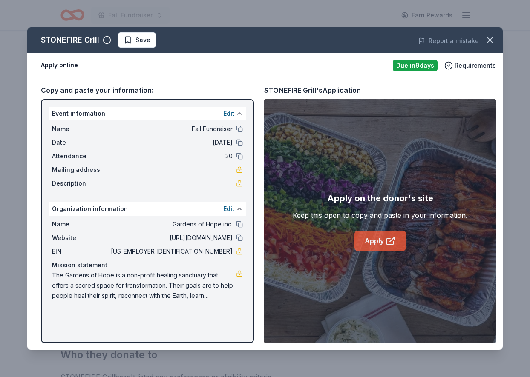
click at [356, 246] on link "Apply" at bounding box center [380, 241] width 52 height 20
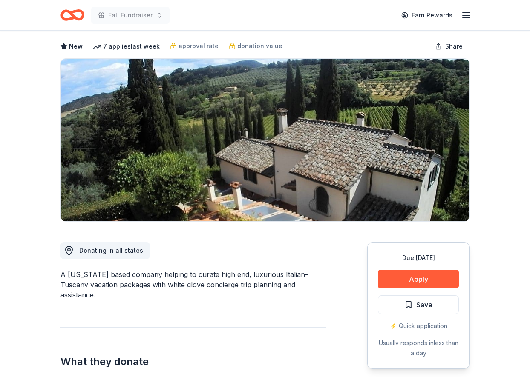
scroll to position [44, 0]
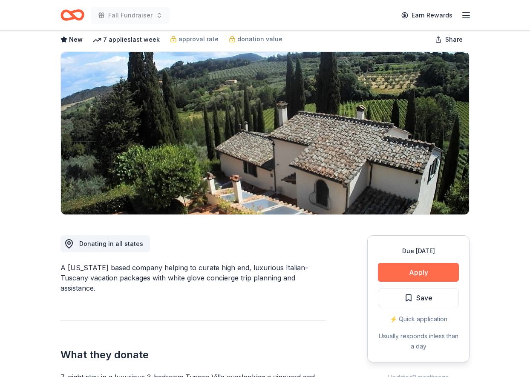
click at [405, 273] on button "Apply" at bounding box center [418, 272] width 81 height 19
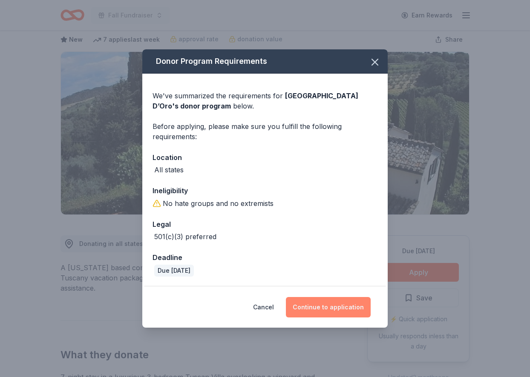
click at [317, 309] on button "Continue to application" at bounding box center [328, 307] width 85 height 20
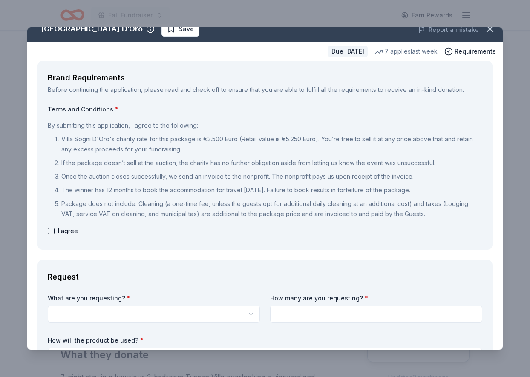
scroll to position [12, 0]
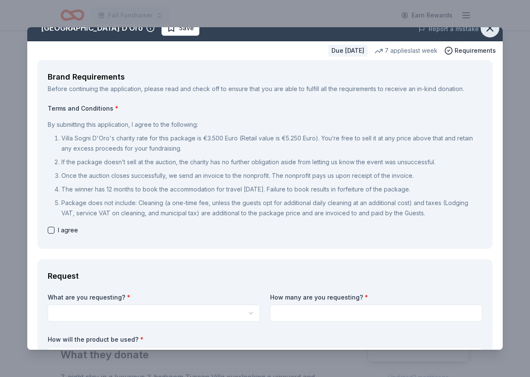
click at [490, 29] on icon "button" at bounding box center [490, 28] width 6 height 6
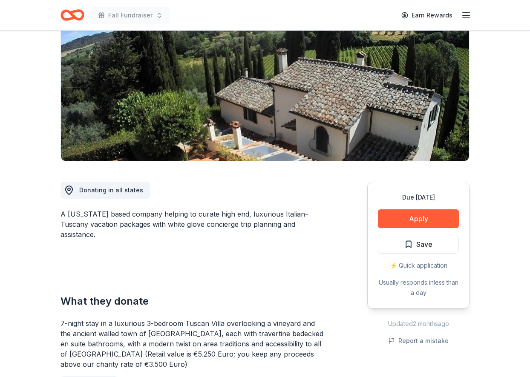
scroll to position [100, 0]
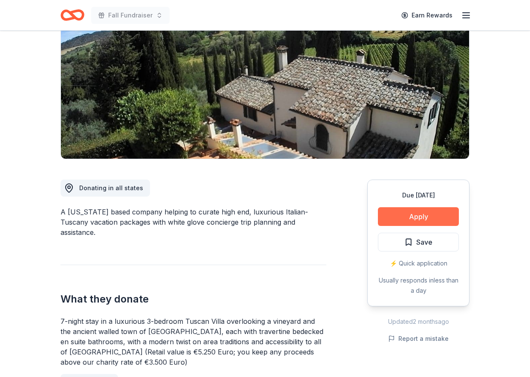
click at [404, 216] on button "Apply" at bounding box center [418, 216] width 81 height 19
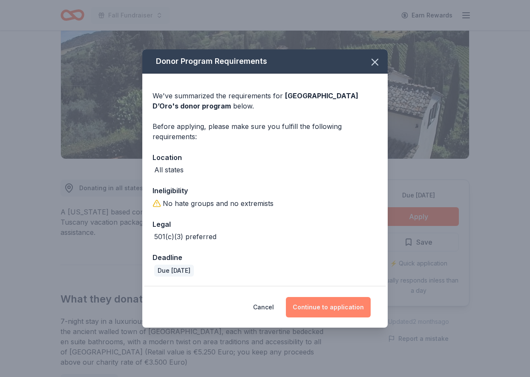
click at [313, 312] on button "Continue to application" at bounding box center [328, 307] width 85 height 20
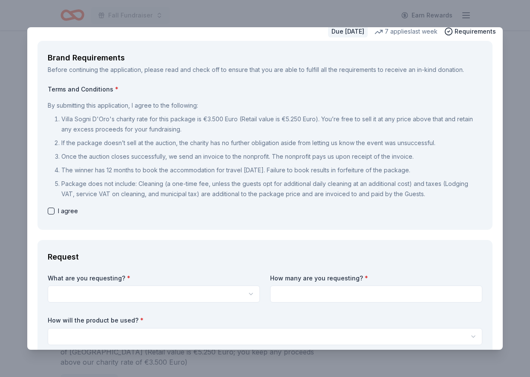
scroll to position [0, 0]
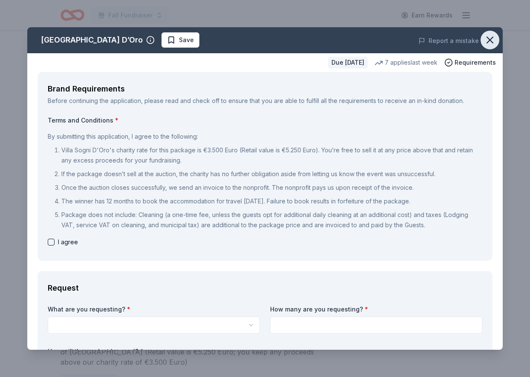
click at [488, 38] on icon "button" at bounding box center [490, 40] width 12 height 12
click at [46, 241] on div "Brand Requirements Before continuing the application, please read and check off…" at bounding box center [264, 166] width 455 height 189
click at [489, 37] on icon "button" at bounding box center [490, 40] width 12 height 12
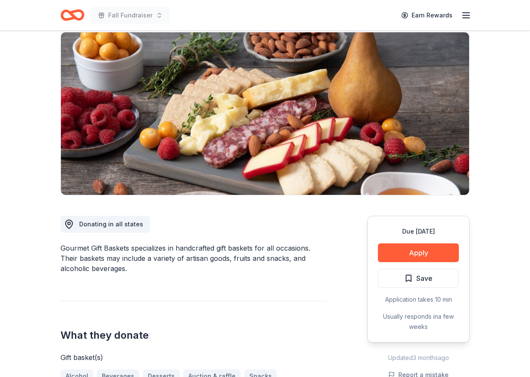
scroll to position [88, 0]
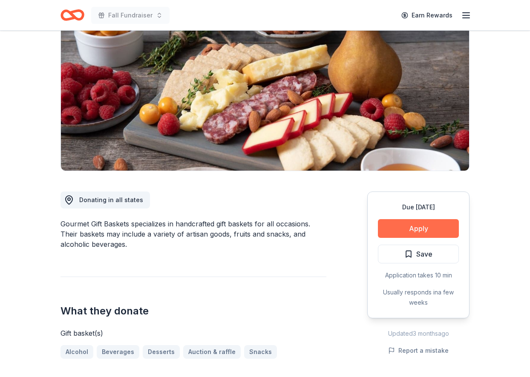
click at [396, 229] on button "Apply" at bounding box center [418, 228] width 81 height 19
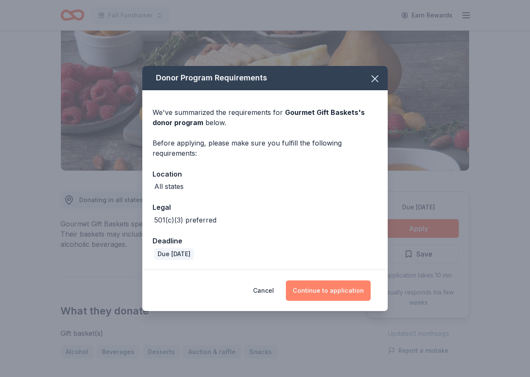
click at [317, 289] on button "Continue to application" at bounding box center [328, 291] width 85 height 20
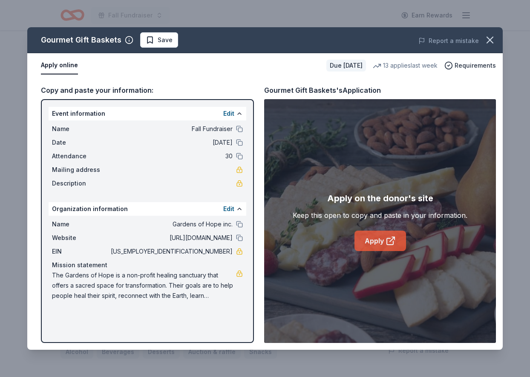
click at [365, 233] on link "Apply" at bounding box center [380, 241] width 52 height 20
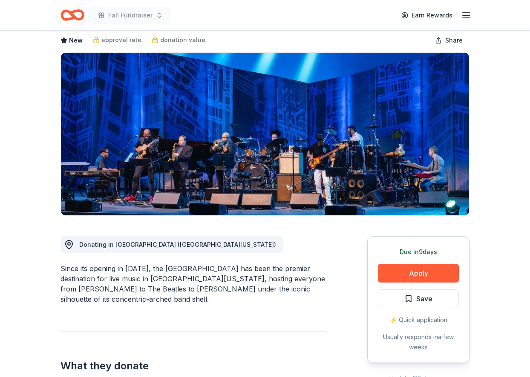
scroll to position [48, 0]
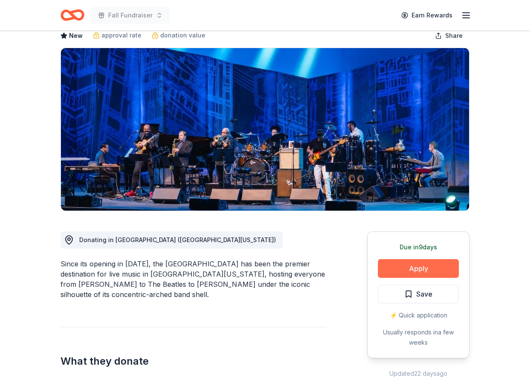
click at [405, 269] on button "Apply" at bounding box center [418, 268] width 81 height 19
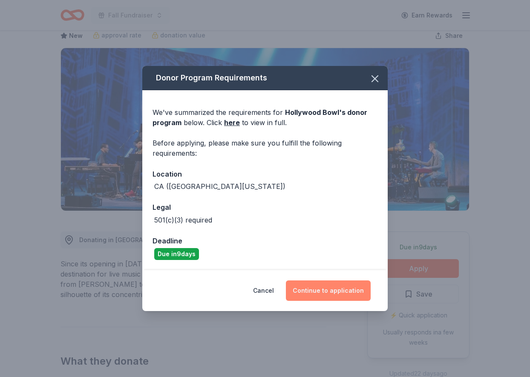
click at [343, 291] on button "Continue to application" at bounding box center [328, 291] width 85 height 20
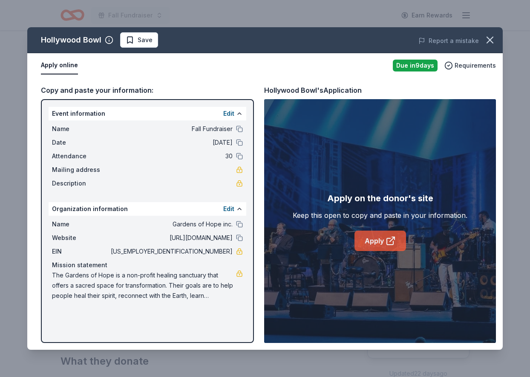
click at [371, 238] on link "Apply" at bounding box center [380, 241] width 52 height 20
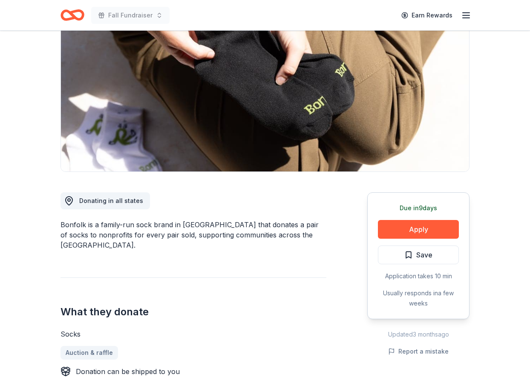
scroll to position [167, 0]
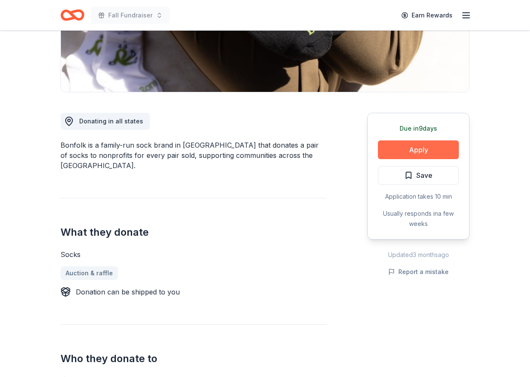
click at [412, 150] on button "Apply" at bounding box center [418, 150] width 81 height 19
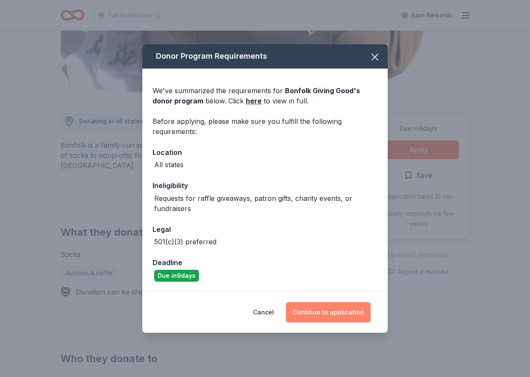
click at [326, 313] on button "Continue to application" at bounding box center [328, 312] width 85 height 20
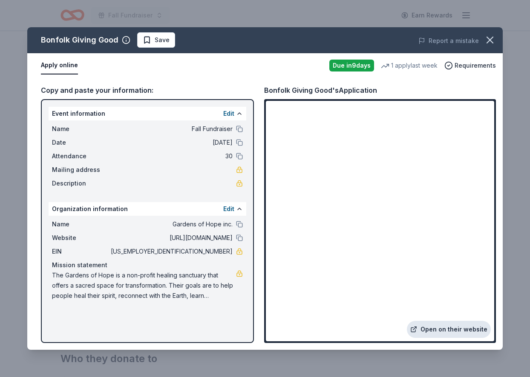
click at [430, 329] on link "Open on their website" at bounding box center [449, 329] width 84 height 17
click at [240, 63] on div "Apply online" at bounding box center [182, 66] width 282 height 18
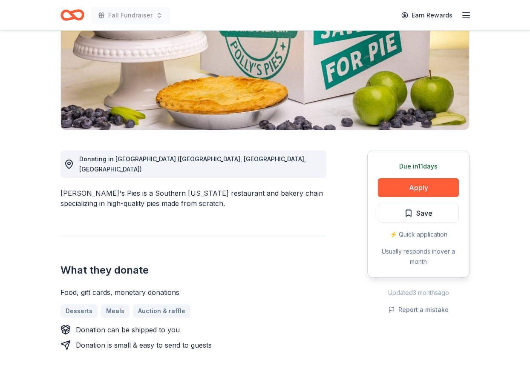
scroll to position [130, 0]
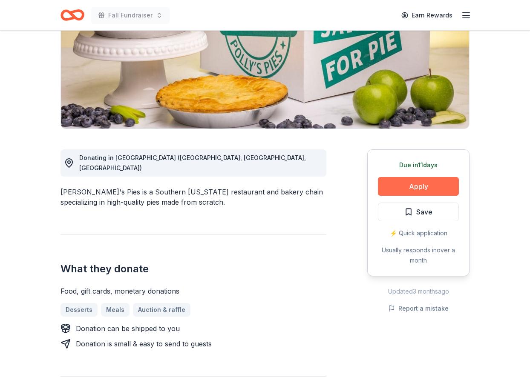
click at [395, 189] on button "Apply" at bounding box center [418, 186] width 81 height 19
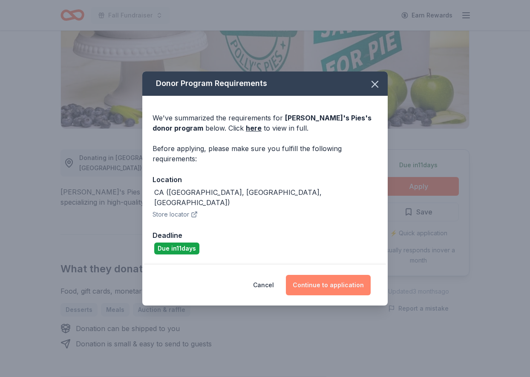
click at [330, 286] on button "Continue to application" at bounding box center [328, 285] width 85 height 20
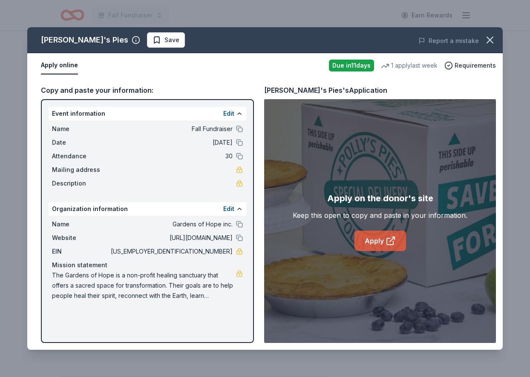
click at [369, 244] on link "Apply" at bounding box center [380, 241] width 52 height 20
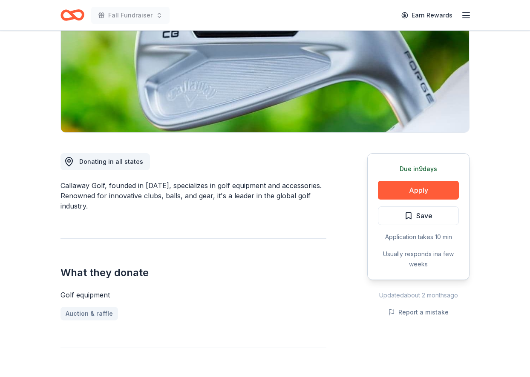
scroll to position [141, 0]
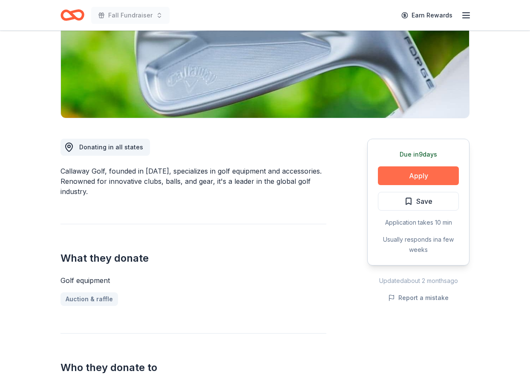
click at [406, 182] on button "Apply" at bounding box center [418, 176] width 81 height 19
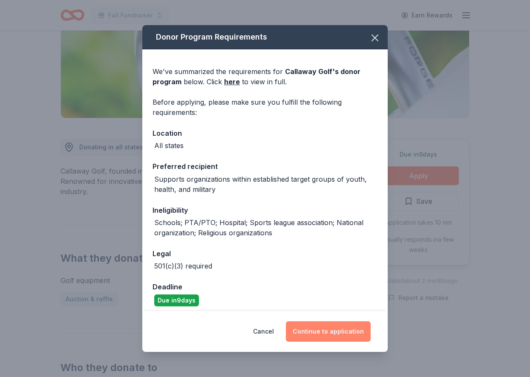
click at [318, 332] on button "Continue to application" at bounding box center [328, 332] width 85 height 20
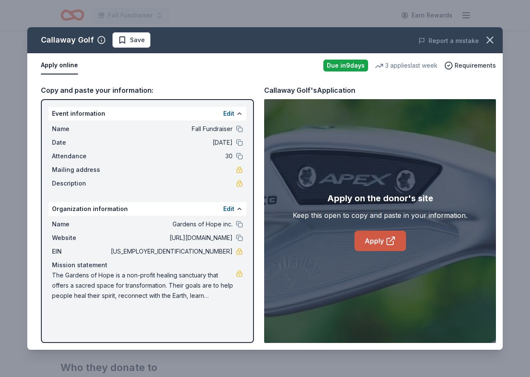
click at [372, 236] on link "Apply" at bounding box center [380, 241] width 52 height 20
